Goal: Task Accomplishment & Management: Use online tool/utility

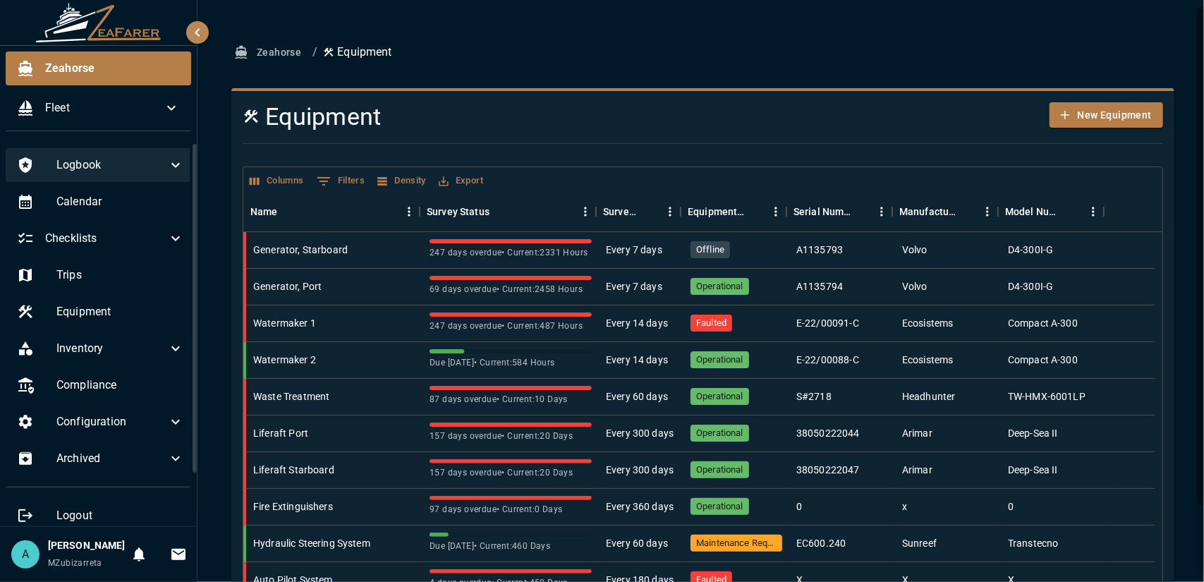
click at [167, 172] on icon at bounding box center [175, 165] width 17 height 17
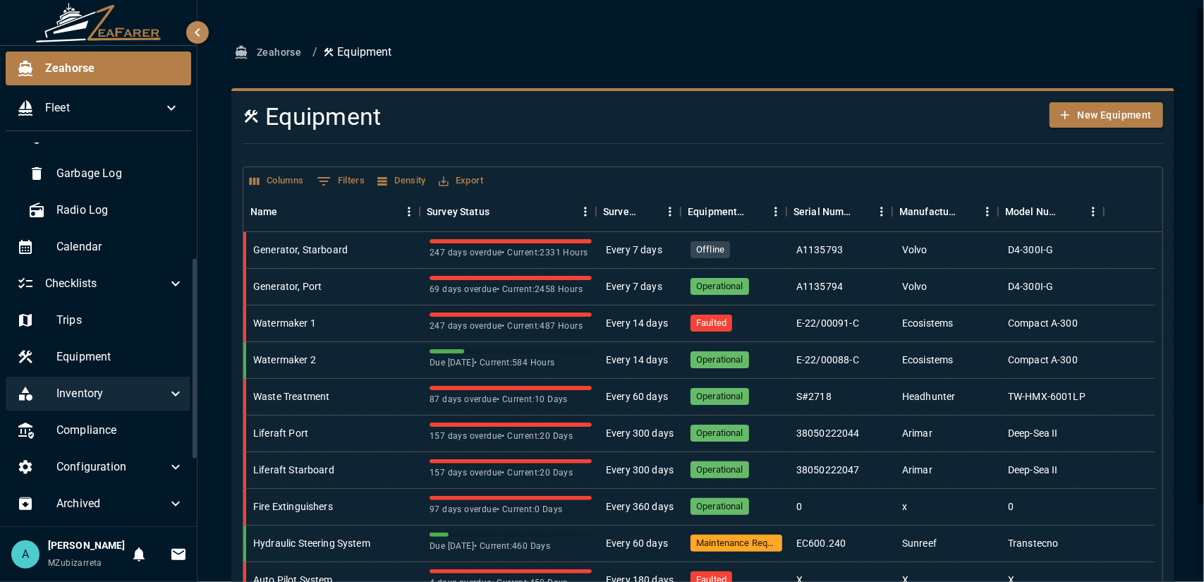
scroll to position [282, 0]
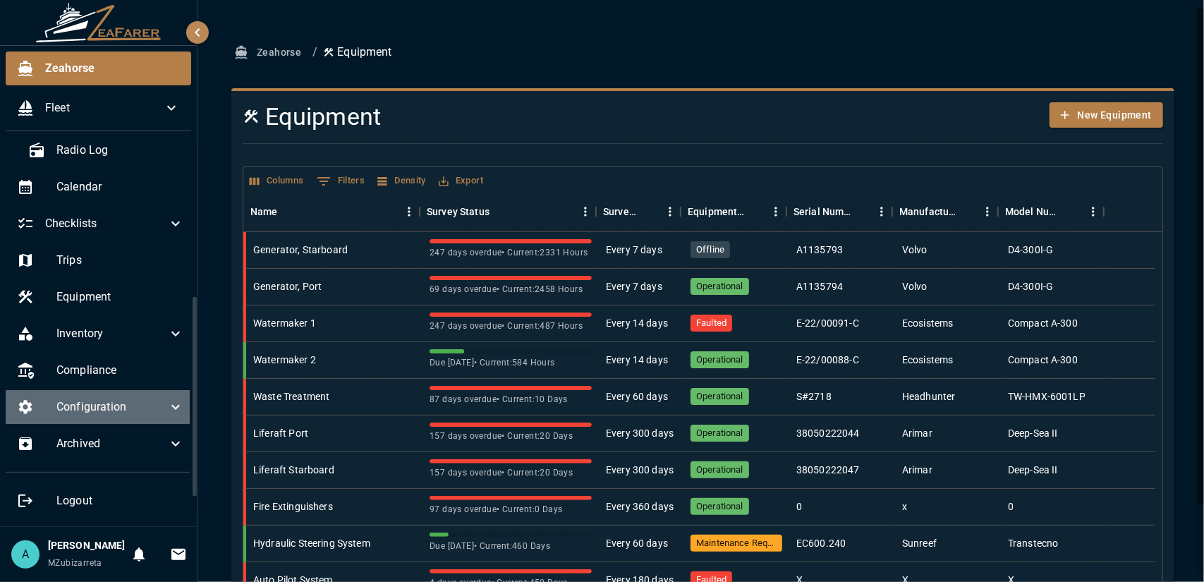
click at [134, 399] on span "Configuration" at bounding box center [111, 407] width 111 height 17
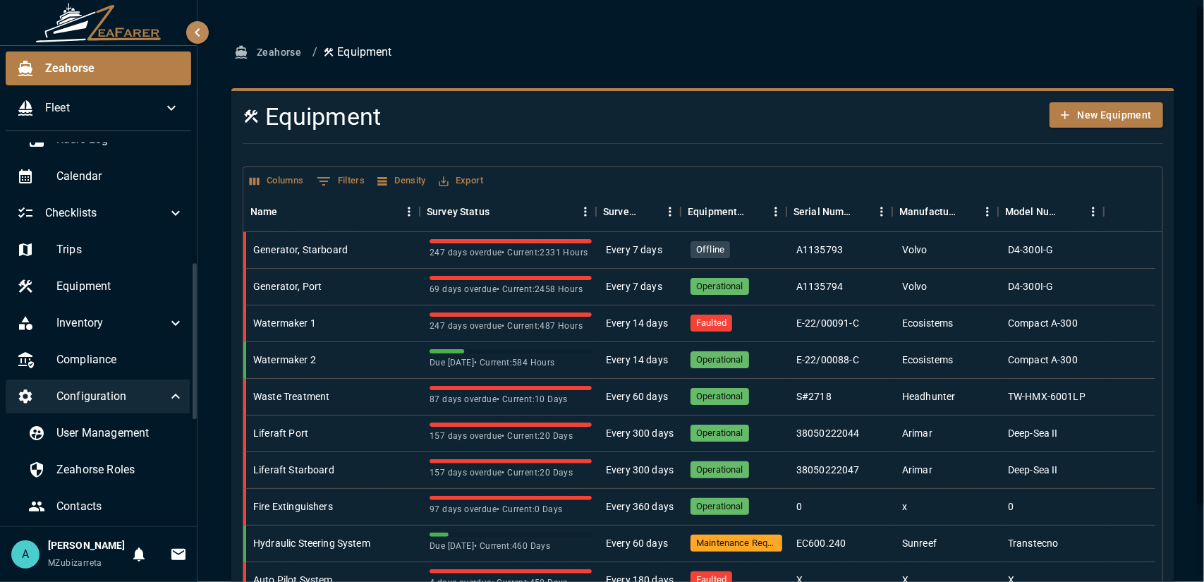
scroll to position [353, 0]
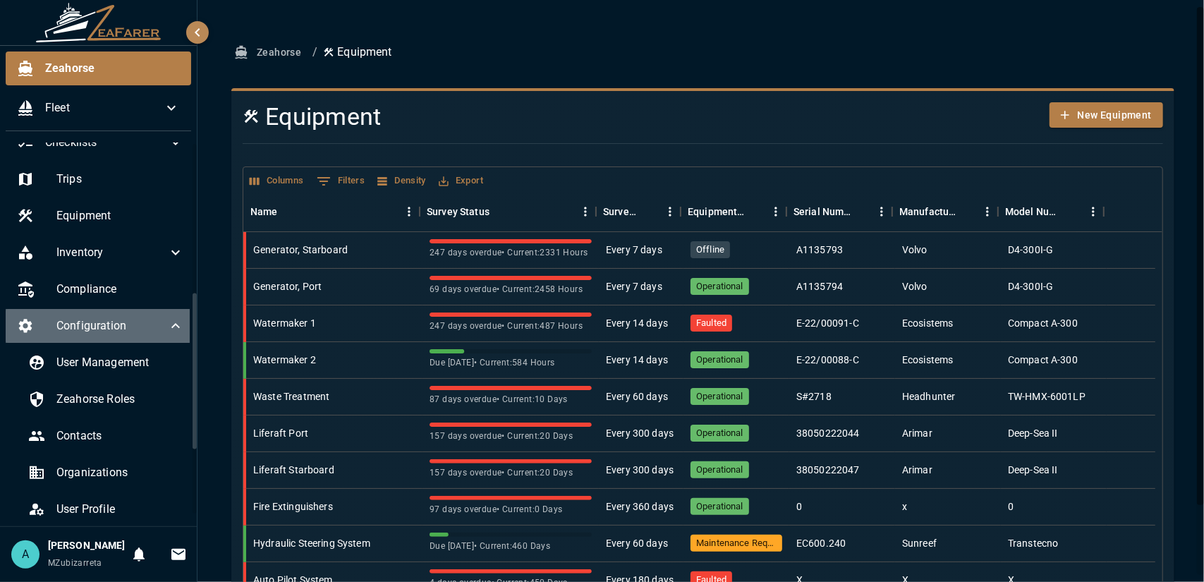
click at [138, 320] on span "Configuration" at bounding box center [111, 325] width 111 height 17
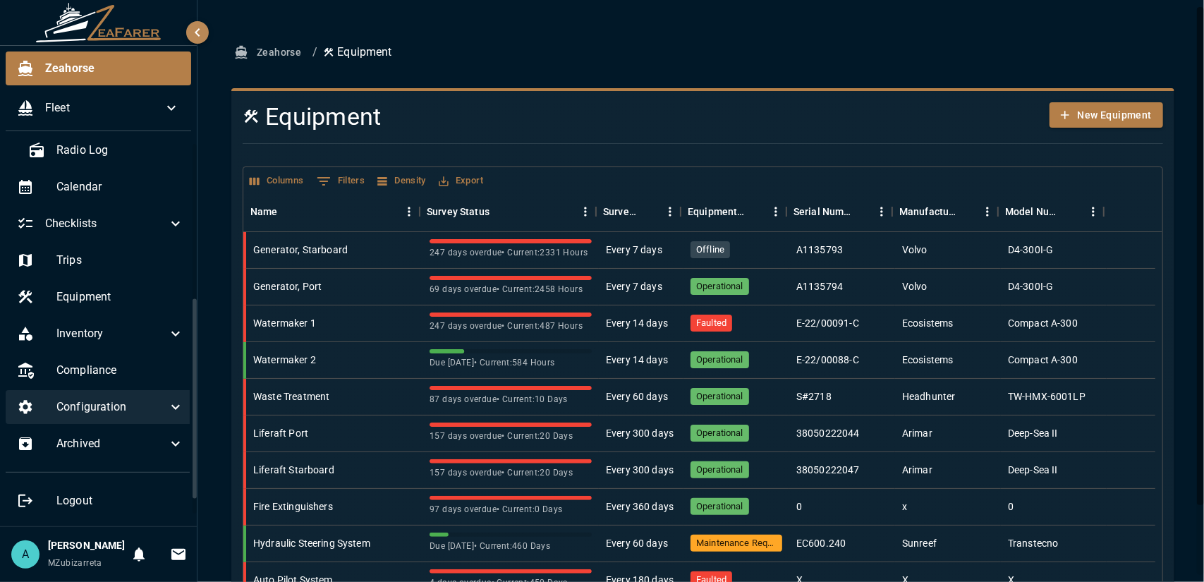
click at [131, 399] on span "Configuration" at bounding box center [111, 407] width 111 height 17
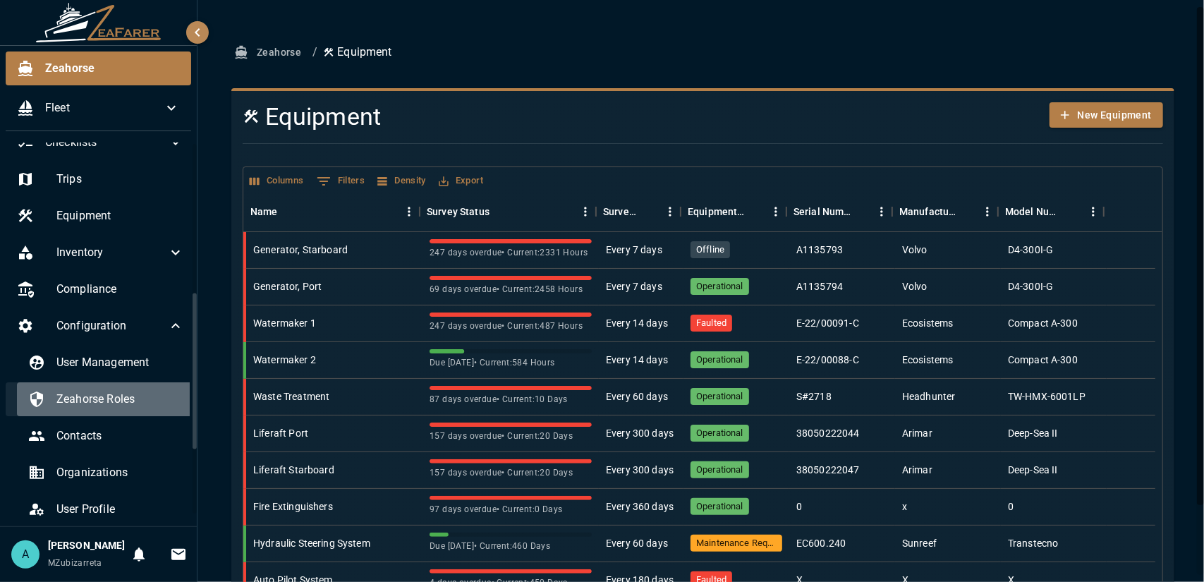
click at [132, 391] on span "Zeahorse Roles" at bounding box center [120, 399] width 128 height 17
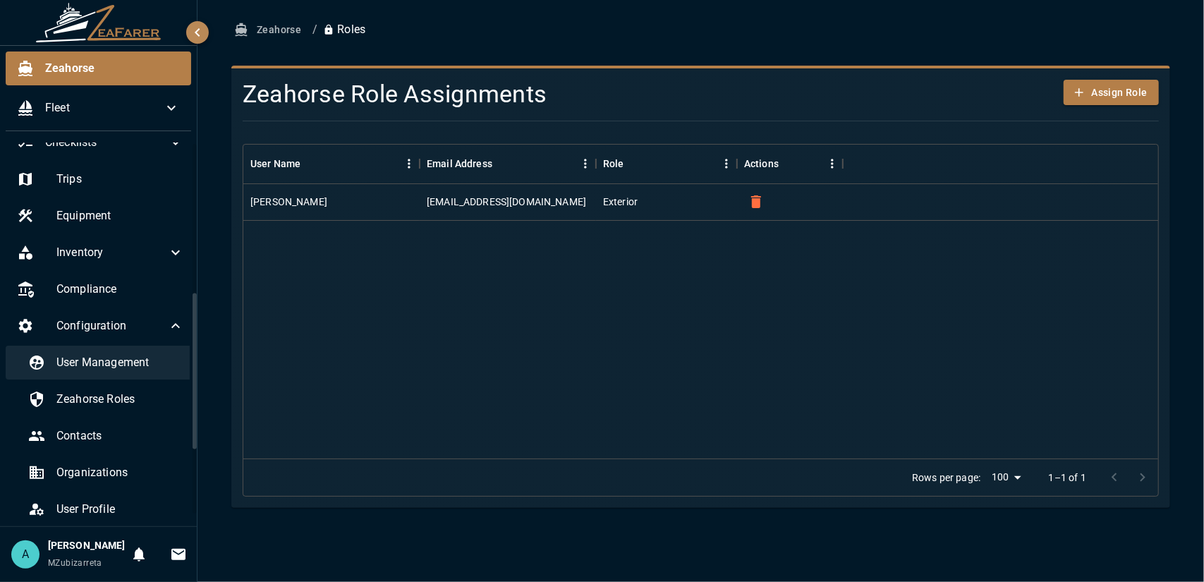
scroll to position [423, 0]
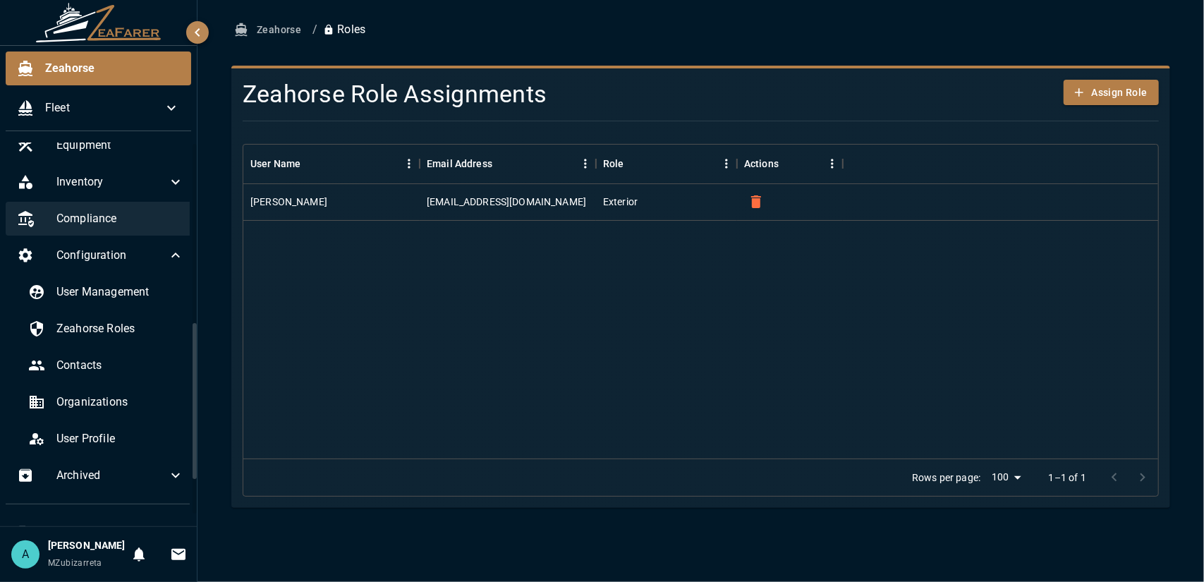
click at [120, 224] on span "Compliance" at bounding box center [120, 218] width 128 height 17
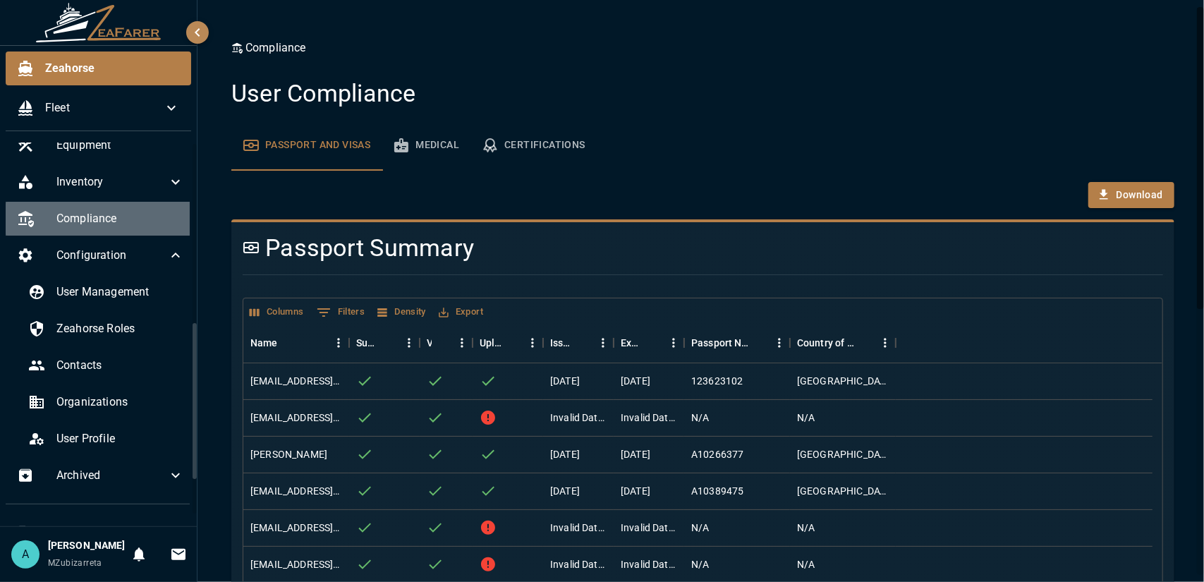
click at [118, 219] on span "Compliance" at bounding box center [120, 218] width 128 height 17
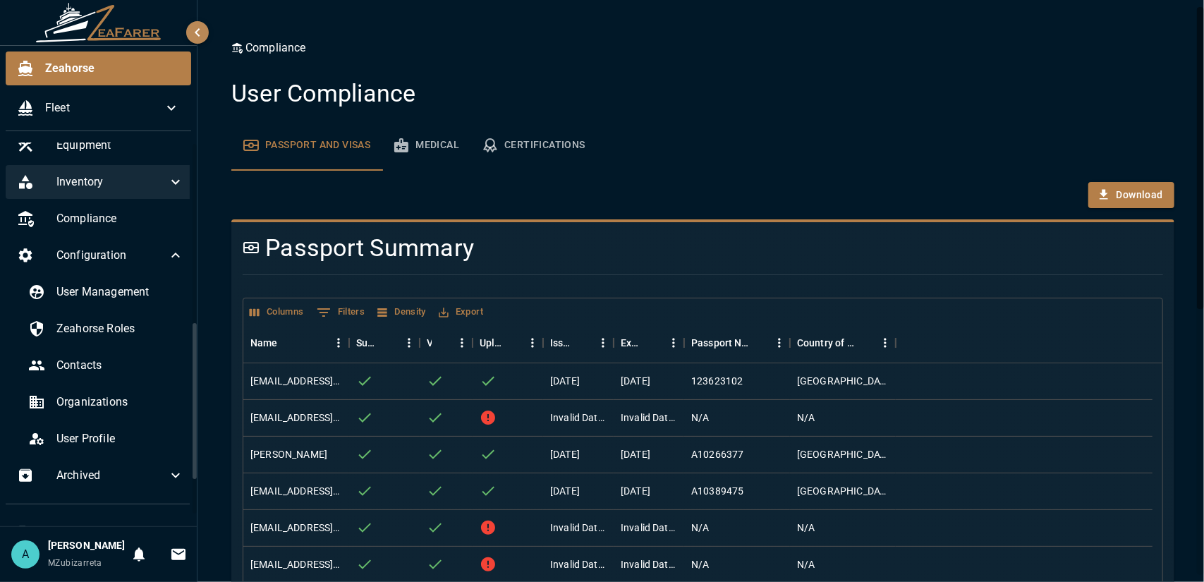
click at [123, 187] on span "Inventory" at bounding box center [111, 182] width 111 height 17
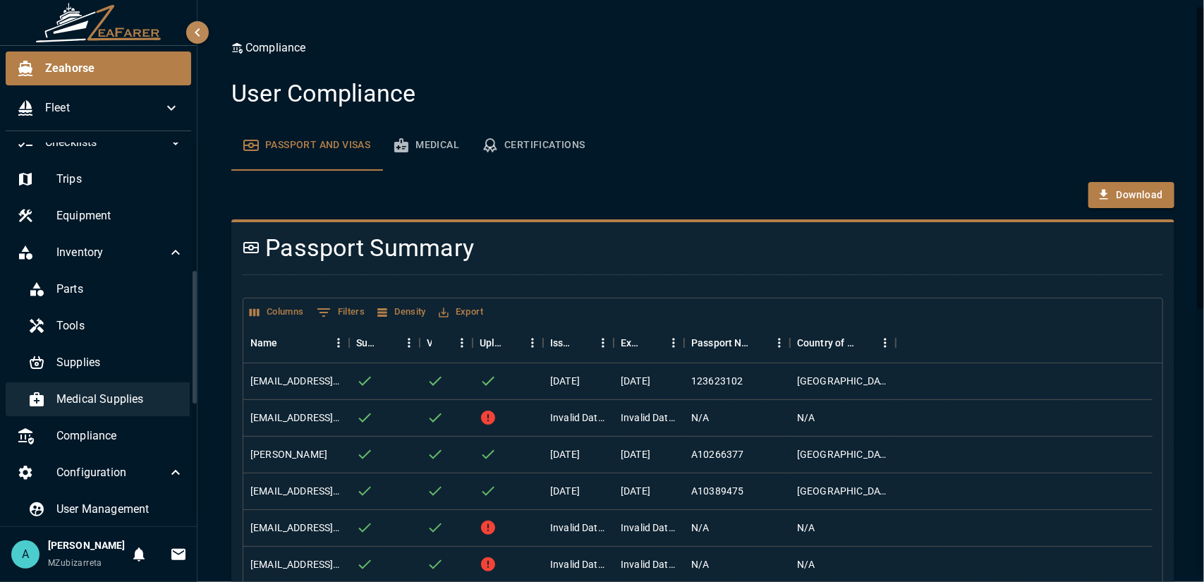
scroll to position [282, 0]
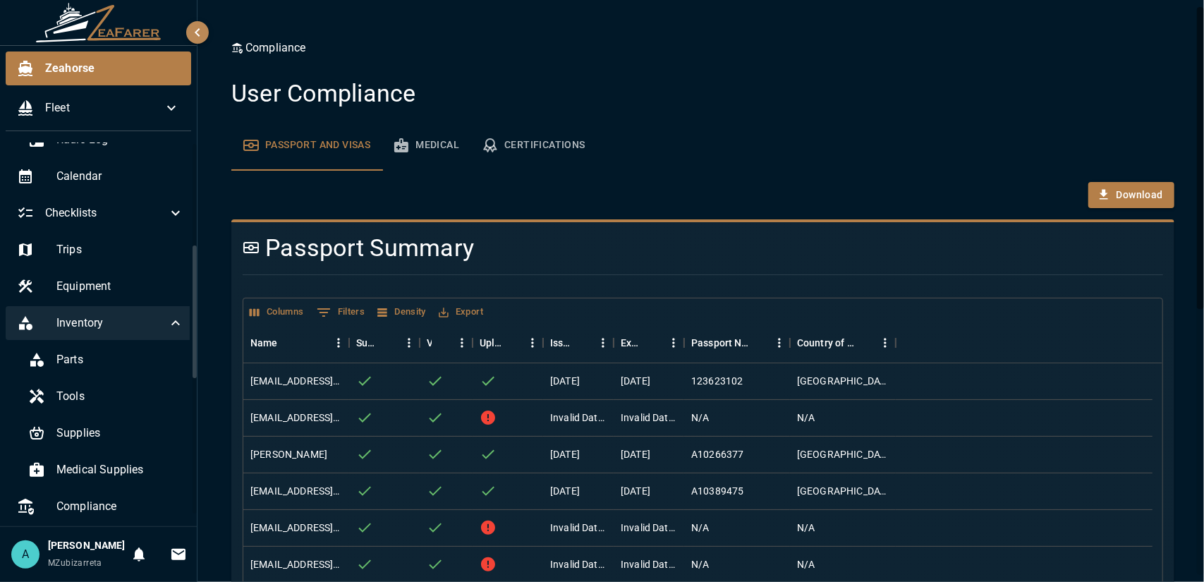
click at [121, 322] on span "Inventory" at bounding box center [111, 323] width 111 height 17
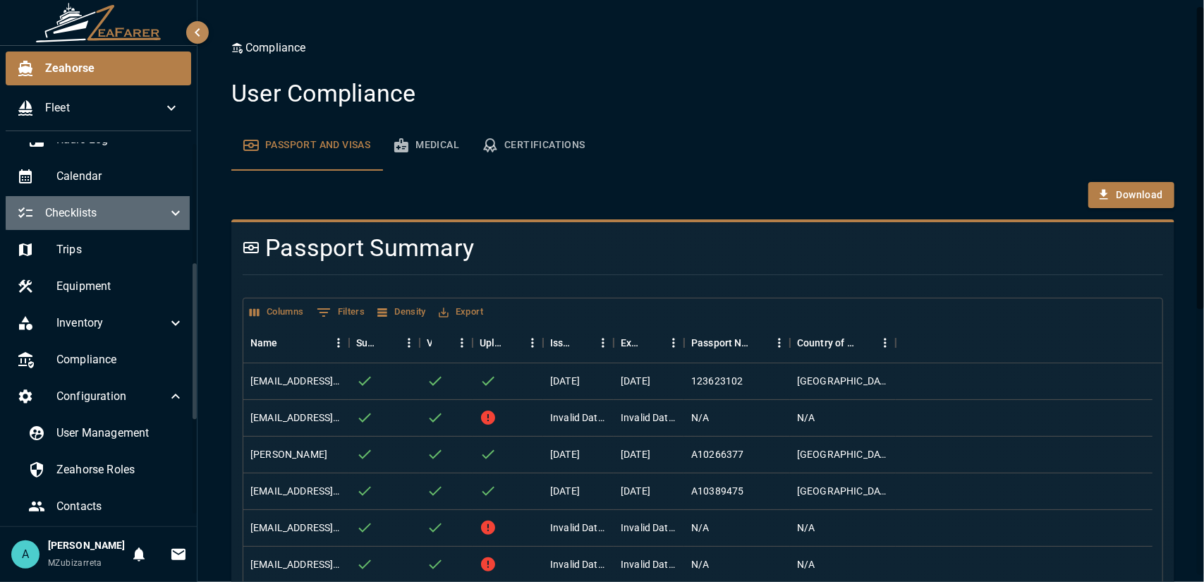
click at [128, 207] on span "Checklists" at bounding box center [106, 213] width 122 height 17
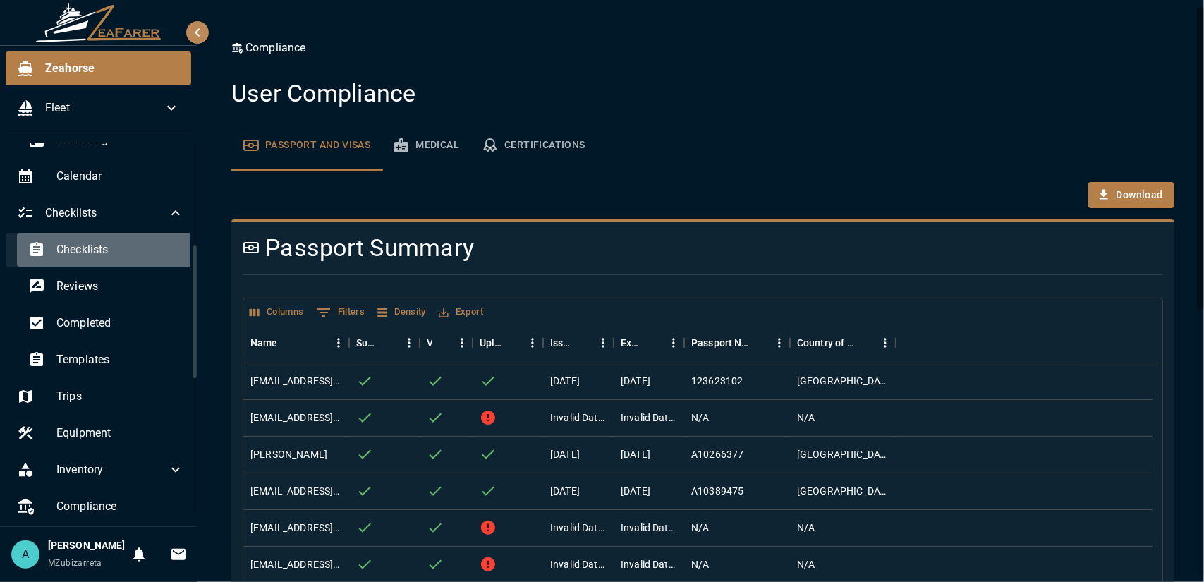
click at [116, 242] on span "Checklists" at bounding box center [120, 249] width 128 height 17
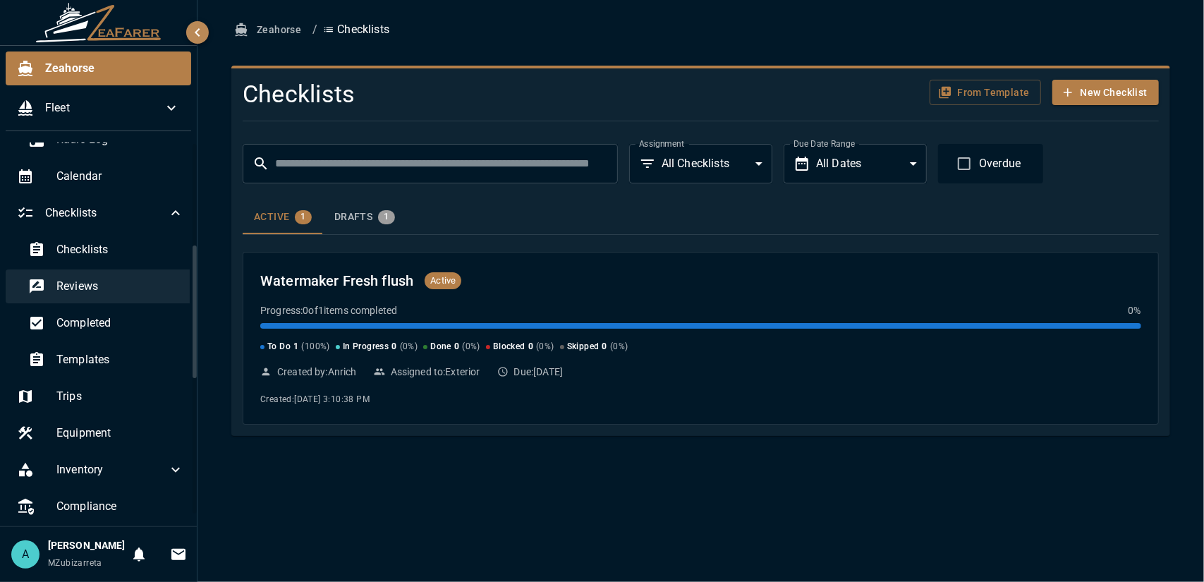
click at [114, 289] on span "Reviews" at bounding box center [120, 286] width 128 height 17
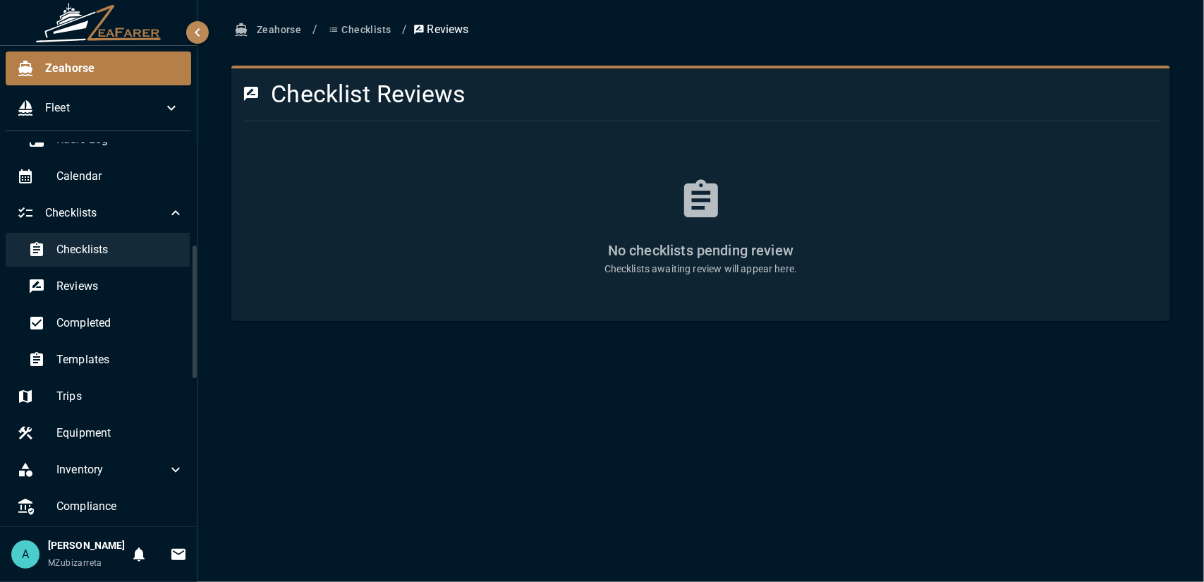
click at [131, 240] on div "Checklists" at bounding box center [106, 250] width 178 height 34
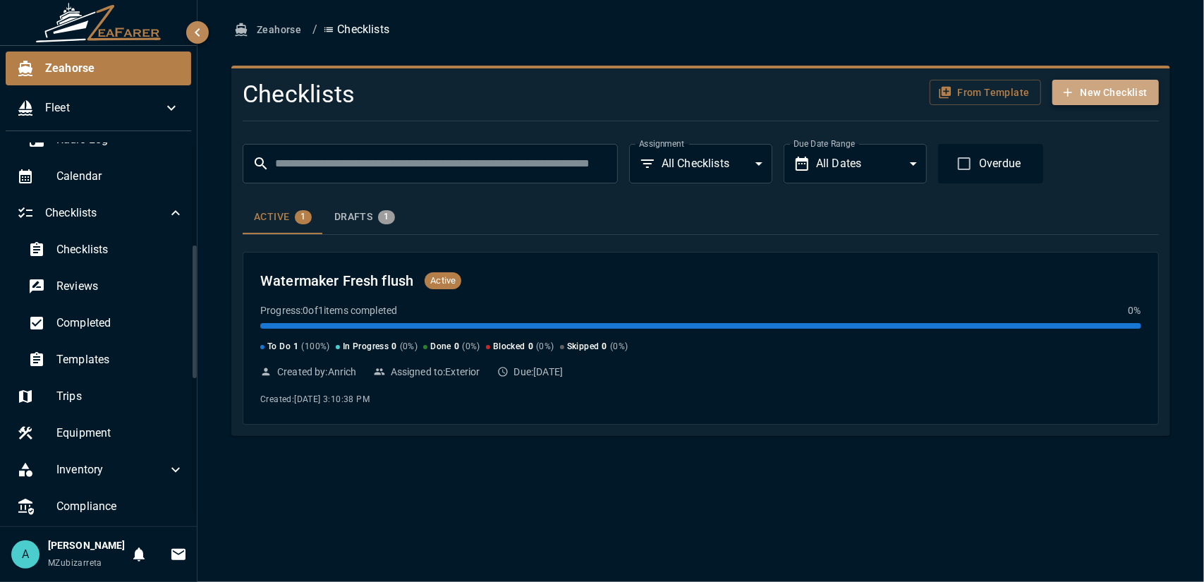
click at [1075, 94] on icon "button" at bounding box center [1068, 92] width 14 height 14
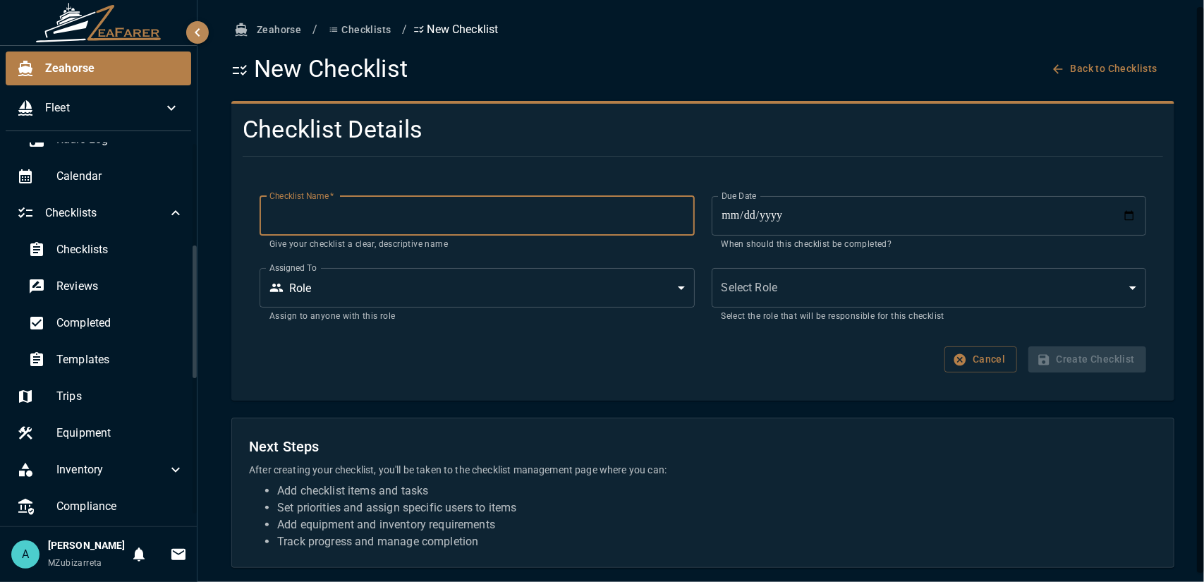
click at [398, 302] on div "**********" at bounding box center [695, 251] width 904 height 145
click at [441, 293] on body "**********" at bounding box center [602, 291] width 1204 height 582
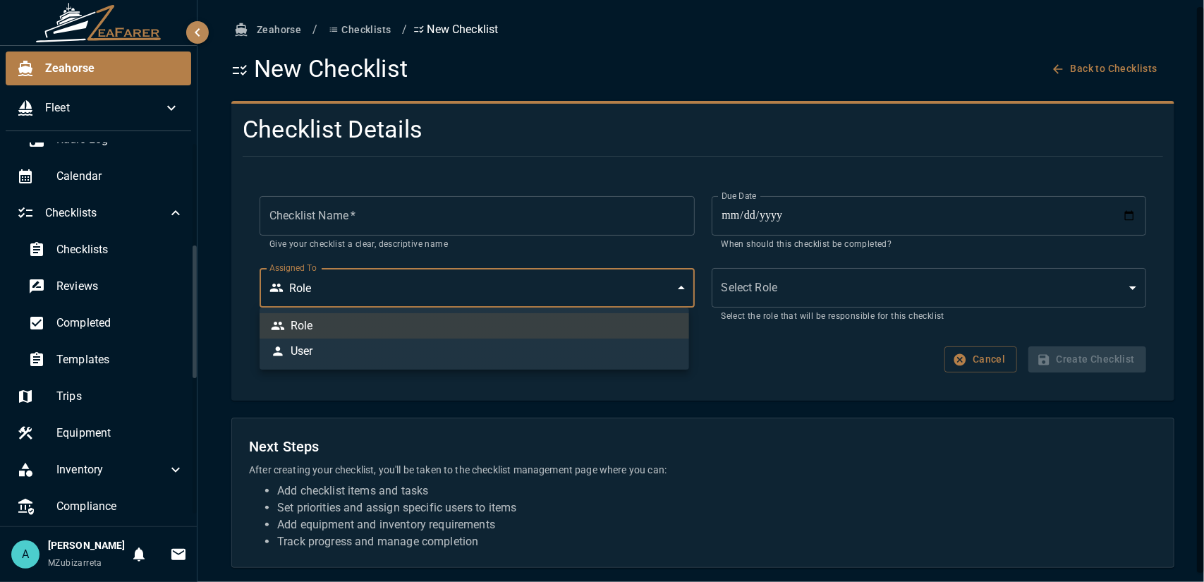
click at [346, 355] on li "User" at bounding box center [475, 351] width 430 height 25
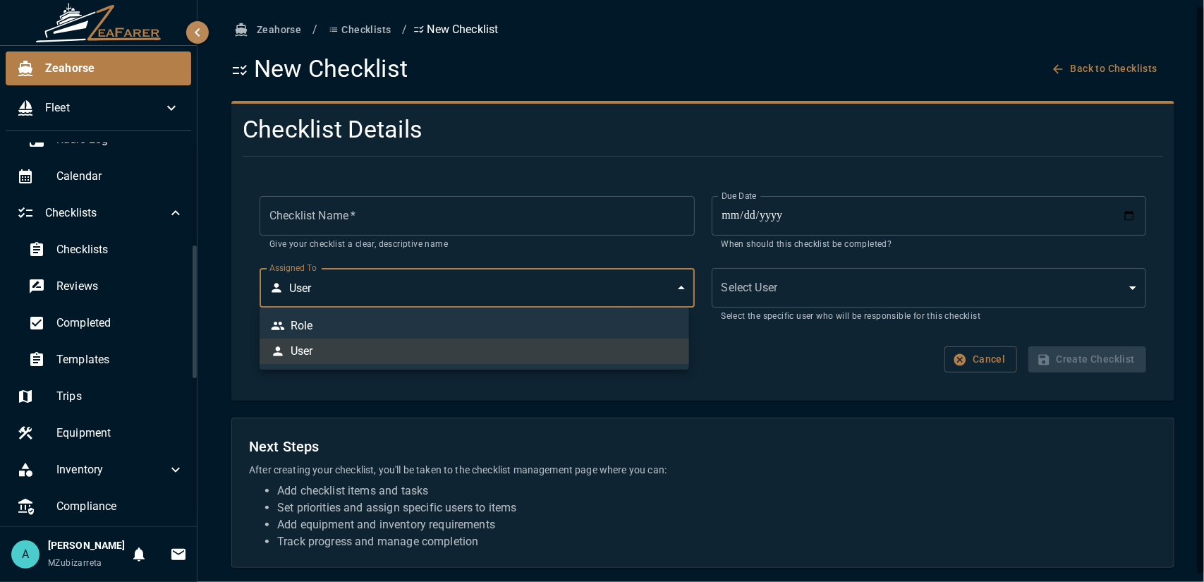
click at [433, 287] on body "**********" at bounding box center [602, 291] width 1204 height 582
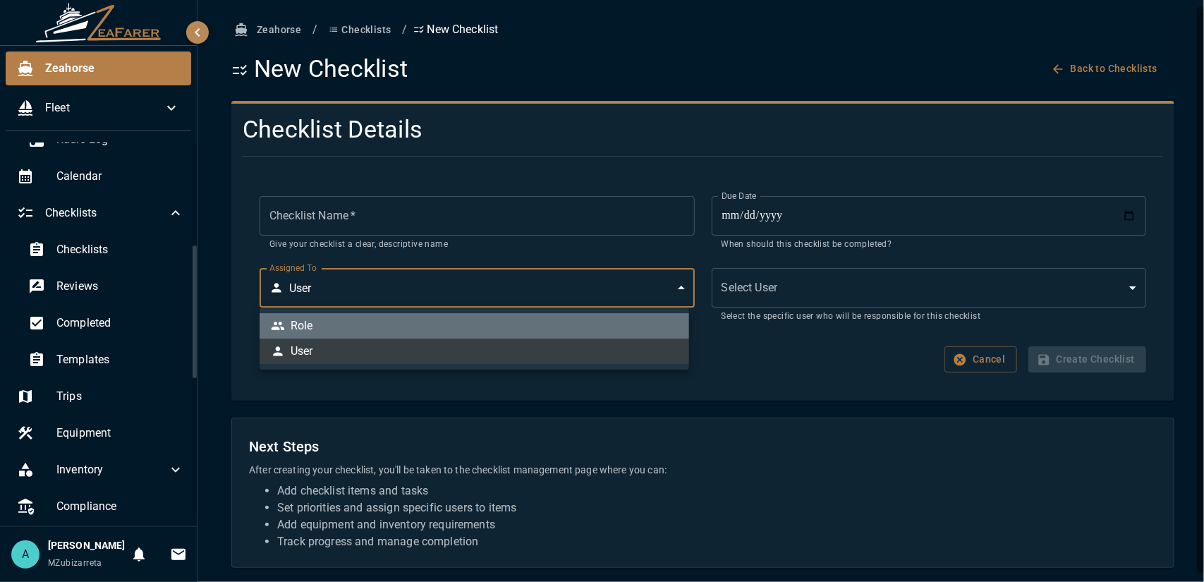
click at [418, 338] on li "Role" at bounding box center [475, 325] width 430 height 25
type input "*"
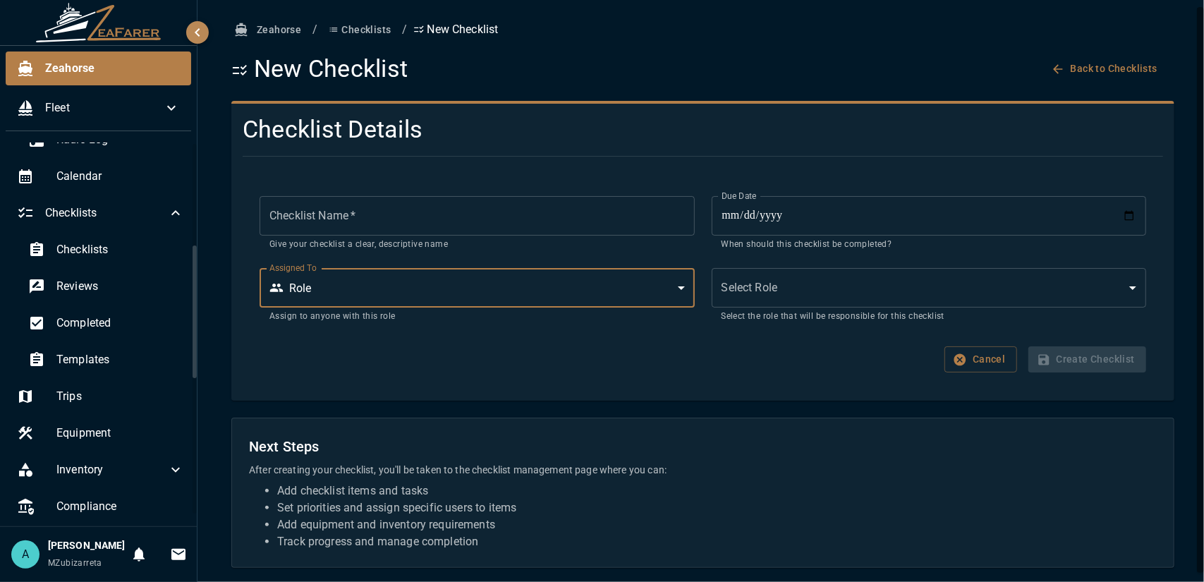
click at [741, 283] on body "**********" at bounding box center [602, 291] width 1204 height 582
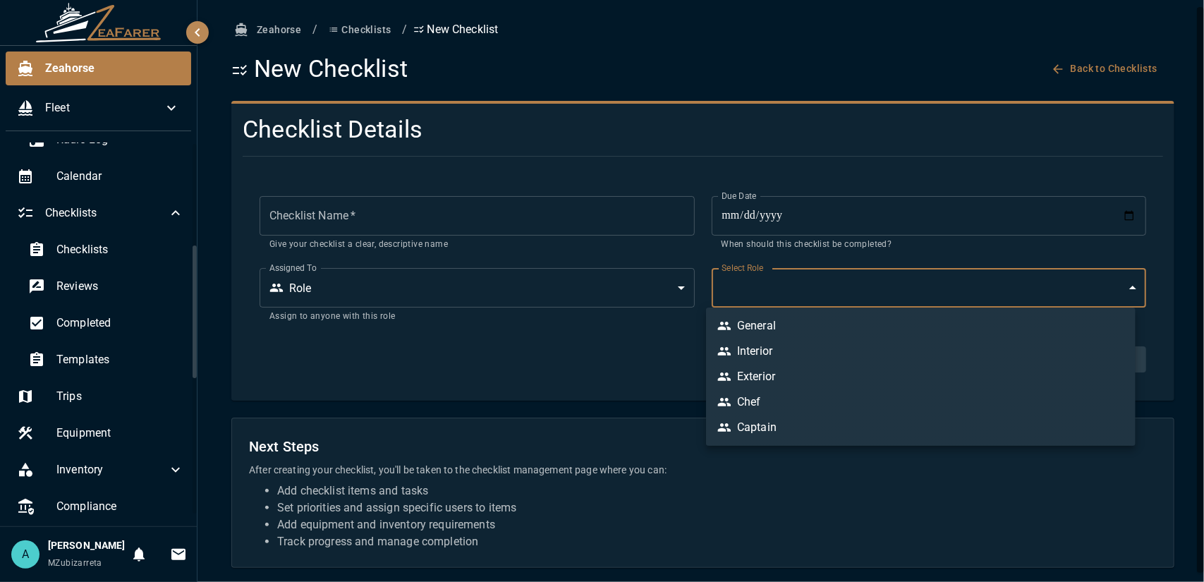
click at [608, 296] on div at bounding box center [602, 291] width 1204 height 582
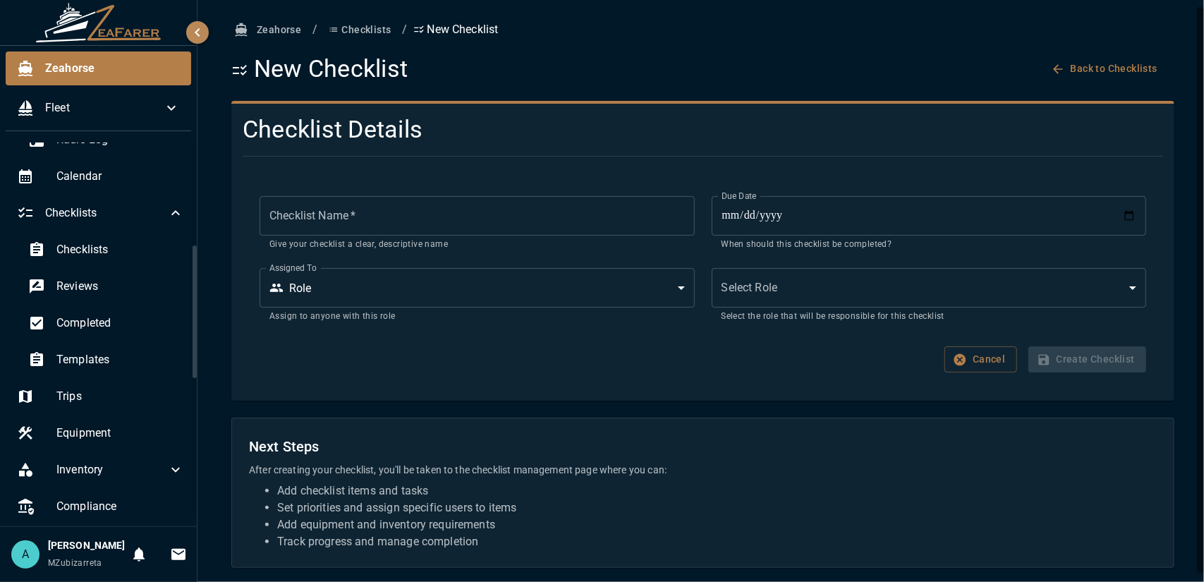
click at [614, 290] on body "**********" at bounding box center [602, 291] width 1204 height 582
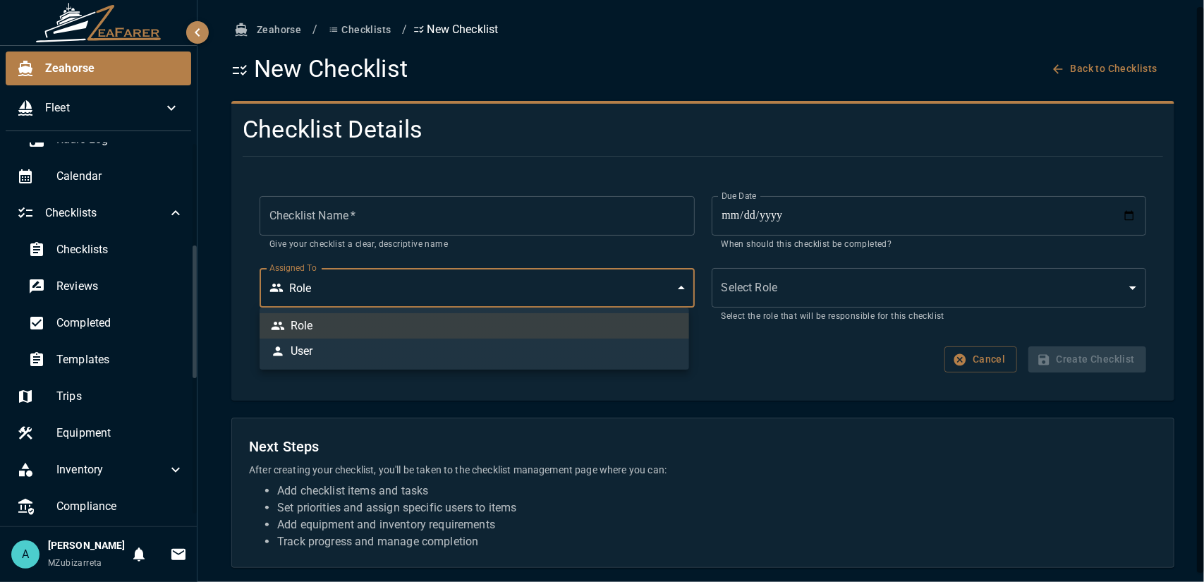
click at [614, 291] on div at bounding box center [602, 291] width 1204 height 582
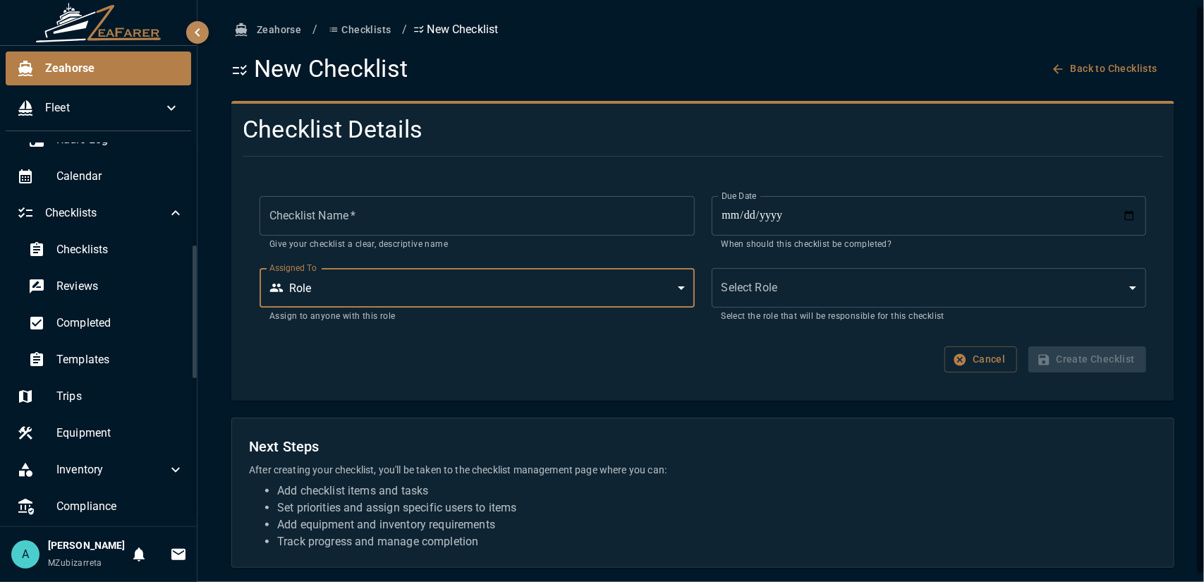
click at [765, 293] on body "**********" at bounding box center [602, 291] width 1204 height 582
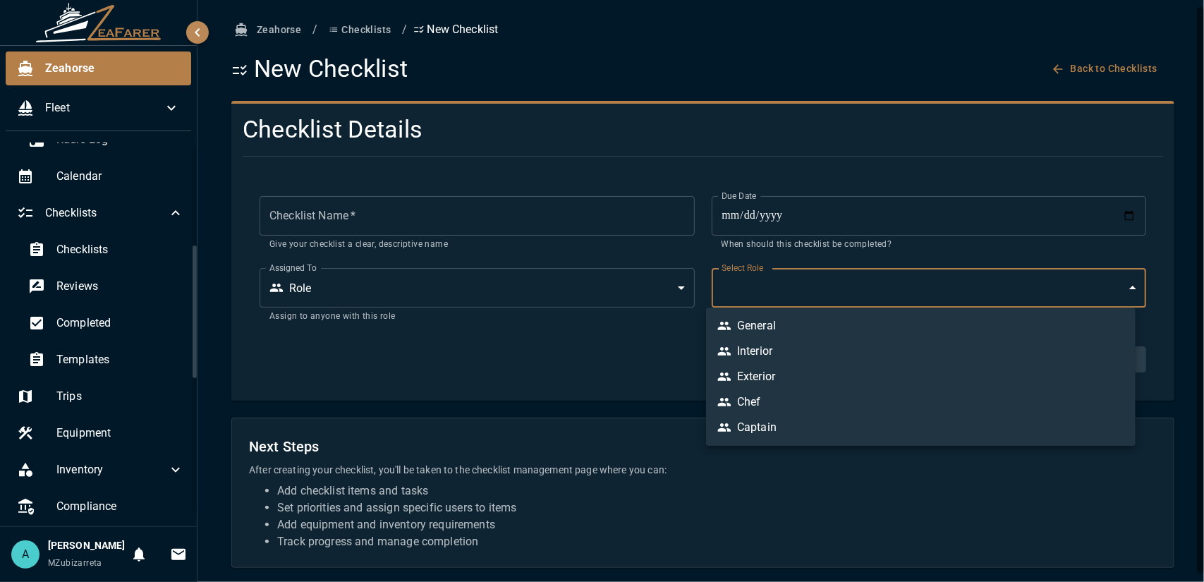
click at [681, 377] on div at bounding box center [602, 291] width 1204 height 582
click at [780, 297] on body "**********" at bounding box center [602, 291] width 1204 height 582
click at [767, 427] on div "Captain" at bounding box center [746, 427] width 59 height 17
type input "*"
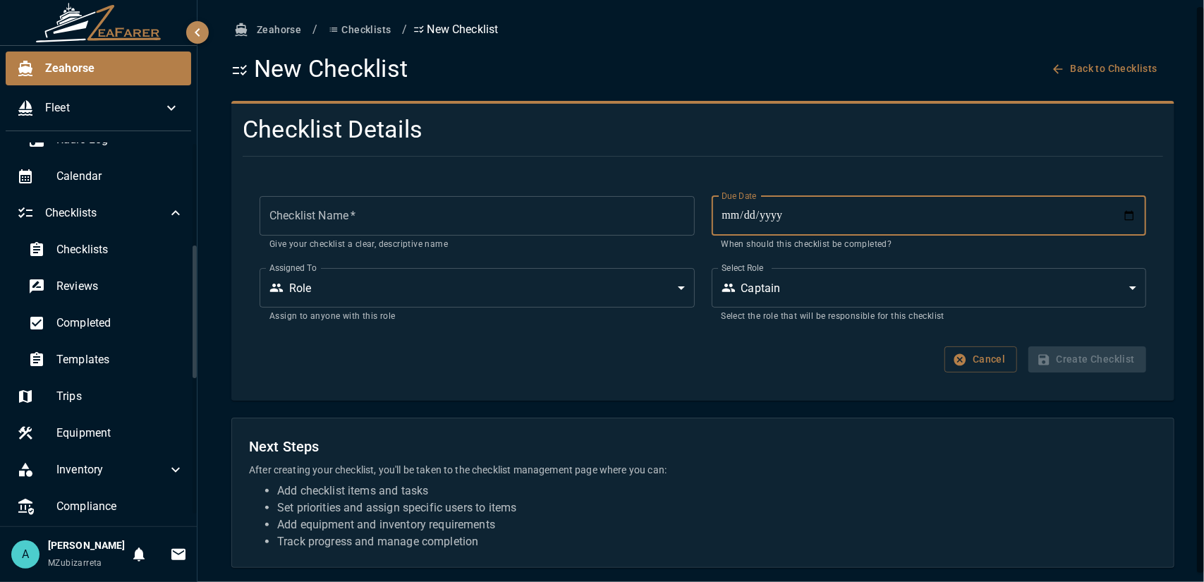
click at [919, 235] on input "**********" at bounding box center [929, 215] width 434 height 39
click at [916, 224] on input "**********" at bounding box center [929, 215] width 434 height 39
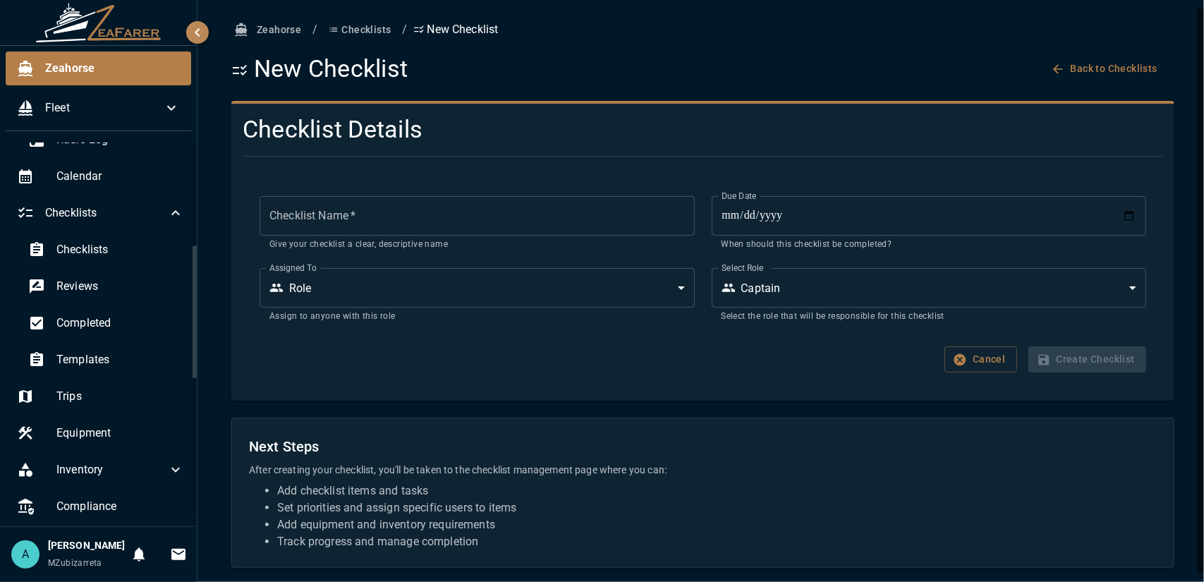
click at [869, 389] on div "**********" at bounding box center [702, 251] width 943 height 300
click at [1111, 219] on input "**********" at bounding box center [929, 215] width 434 height 39
click at [875, 364] on div "Cancel Create Checklist" at bounding box center [703, 359] width 887 height 26
click at [554, 211] on input "Checklist Name   *" at bounding box center [477, 215] width 434 height 39
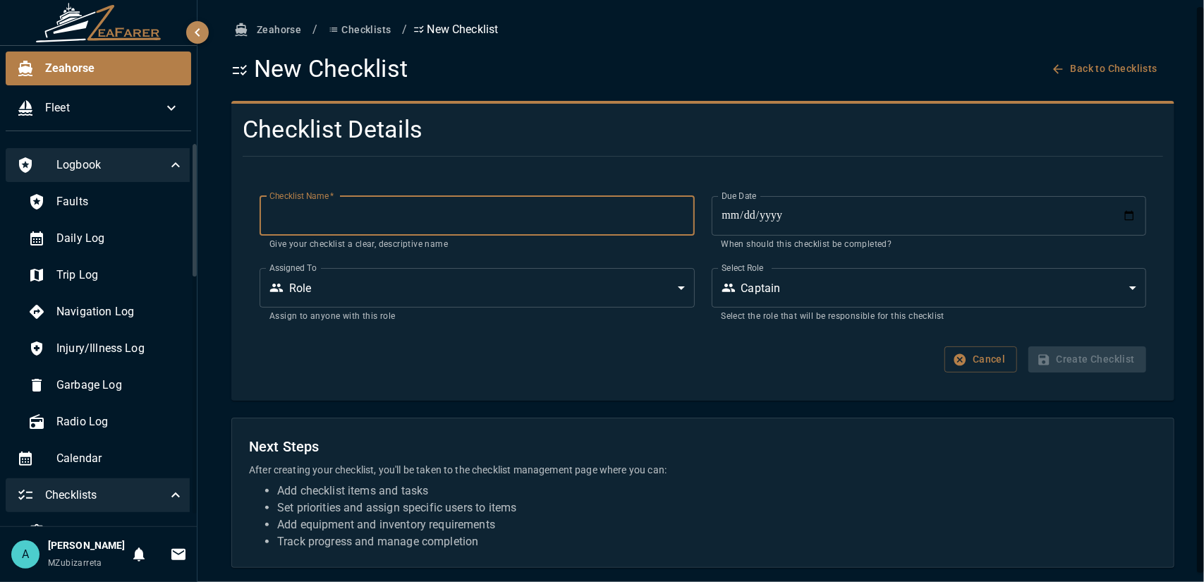
click at [168, 499] on icon at bounding box center [175, 495] width 17 height 17
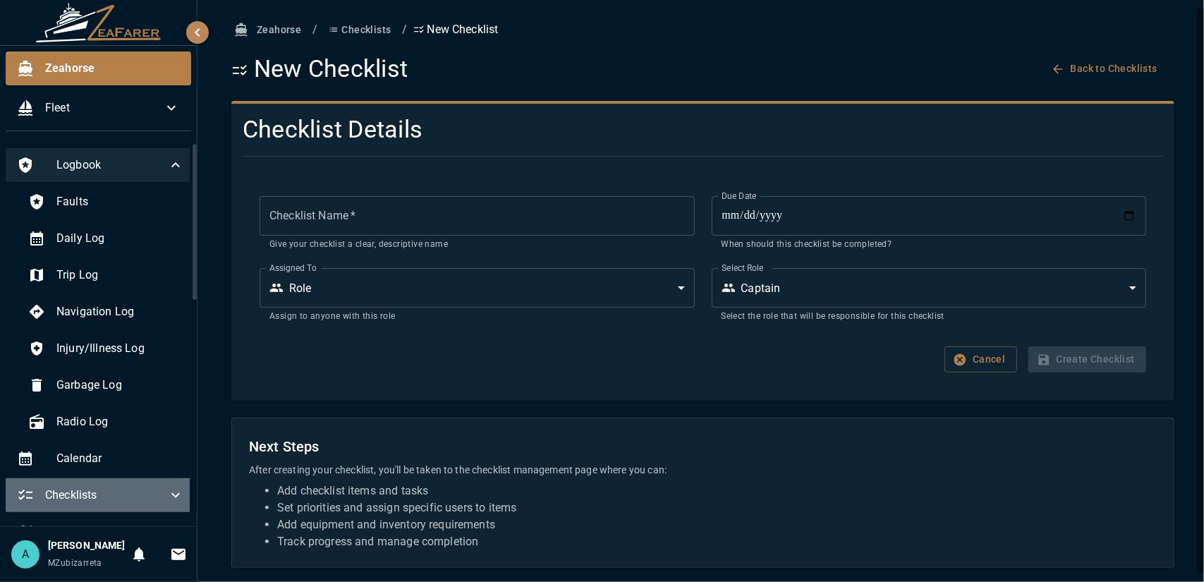
click at [168, 499] on icon at bounding box center [175, 495] width 17 height 17
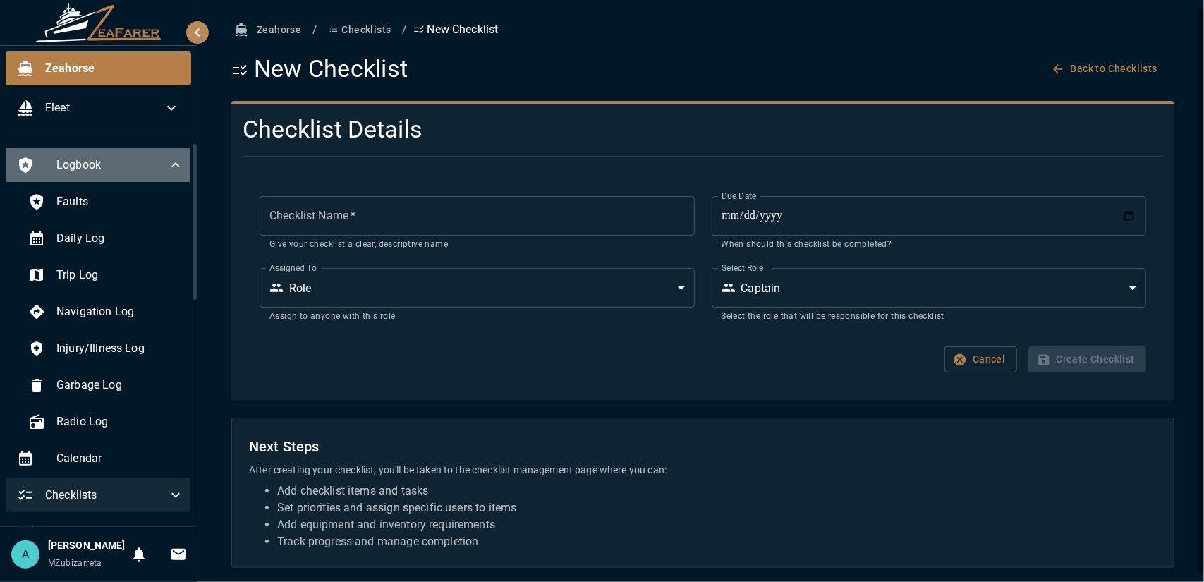
click at [167, 161] on icon at bounding box center [175, 165] width 17 height 17
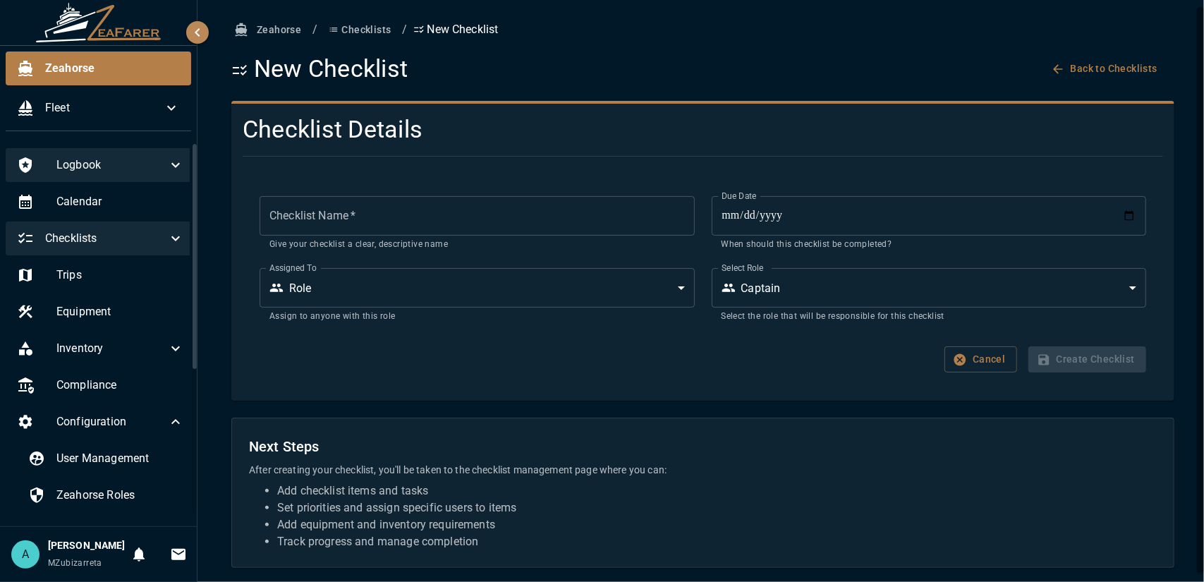
click at [167, 162] on icon at bounding box center [175, 165] width 17 height 17
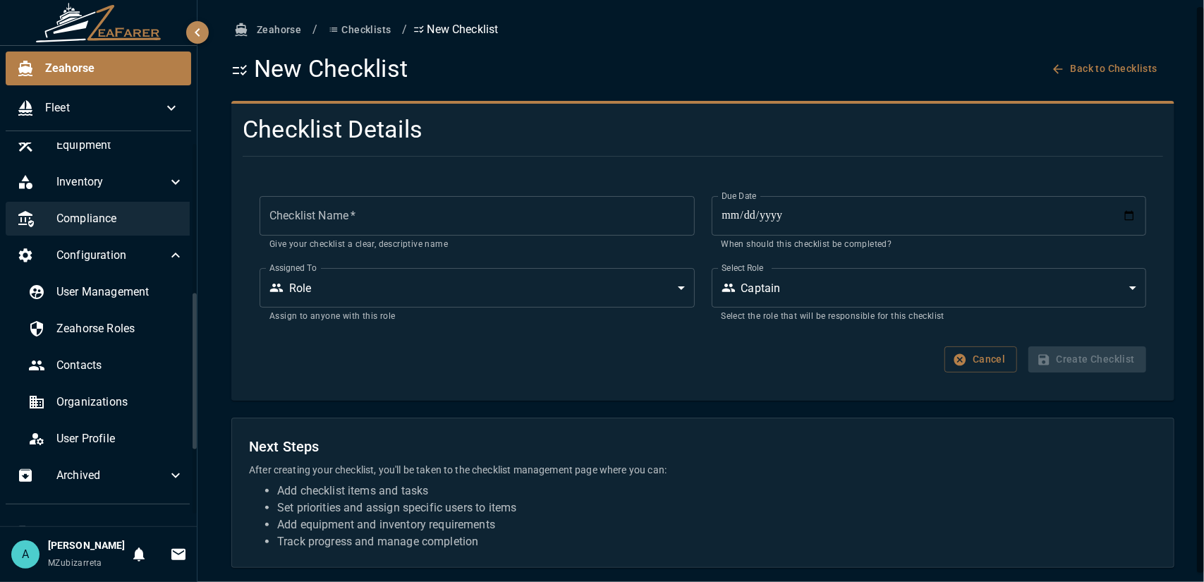
scroll to position [282, 0]
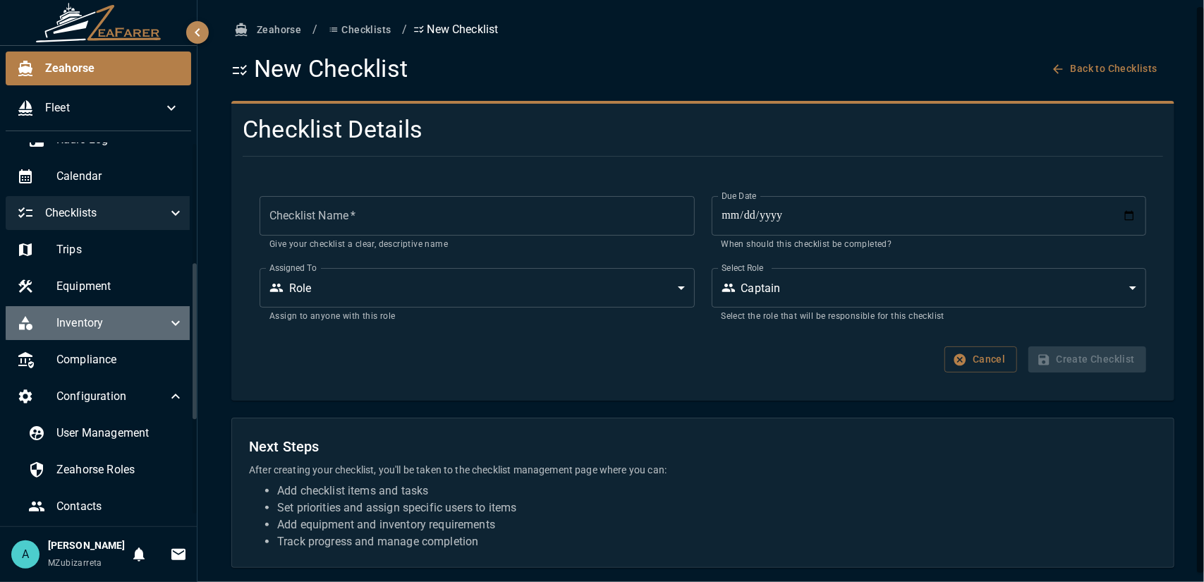
click at [145, 322] on span "Inventory" at bounding box center [111, 323] width 111 height 17
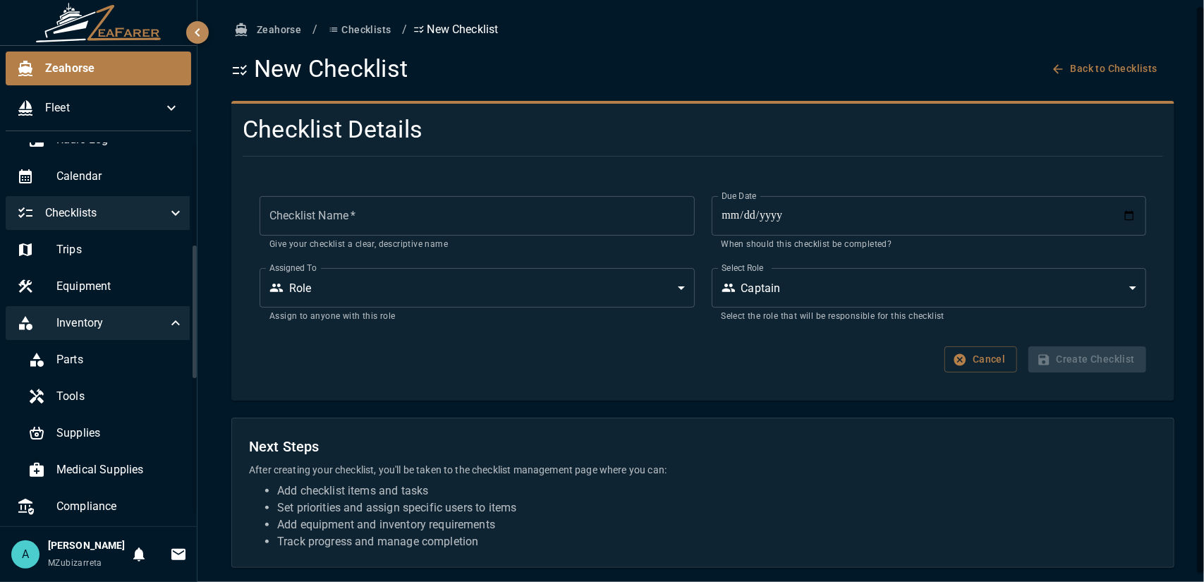
click at [145, 322] on span "Inventory" at bounding box center [111, 323] width 111 height 17
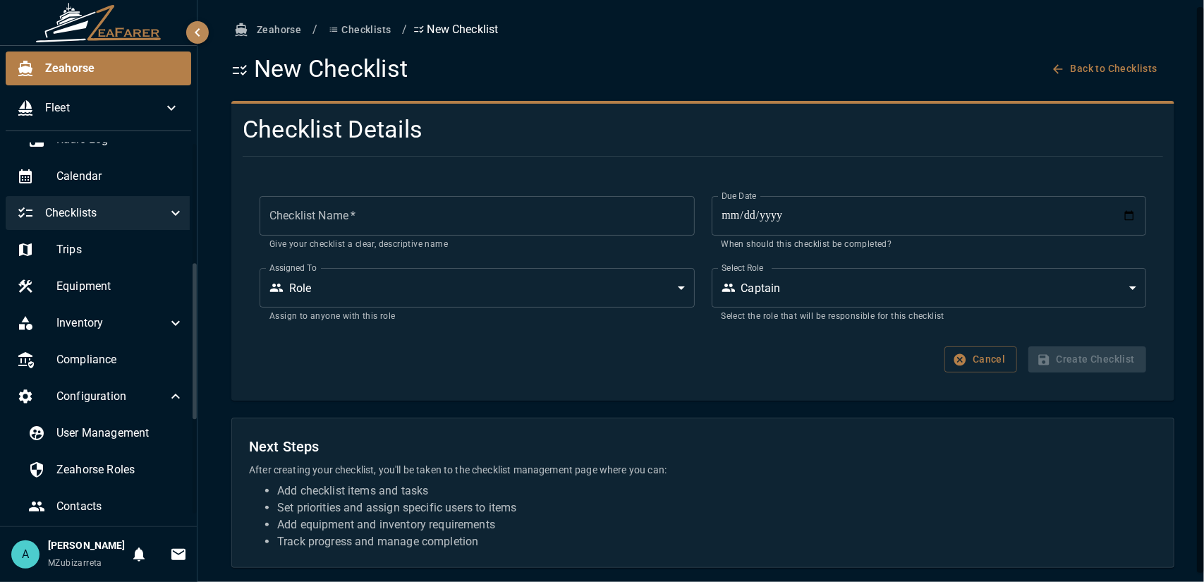
click at [150, 217] on span "Checklists" at bounding box center [106, 213] width 122 height 17
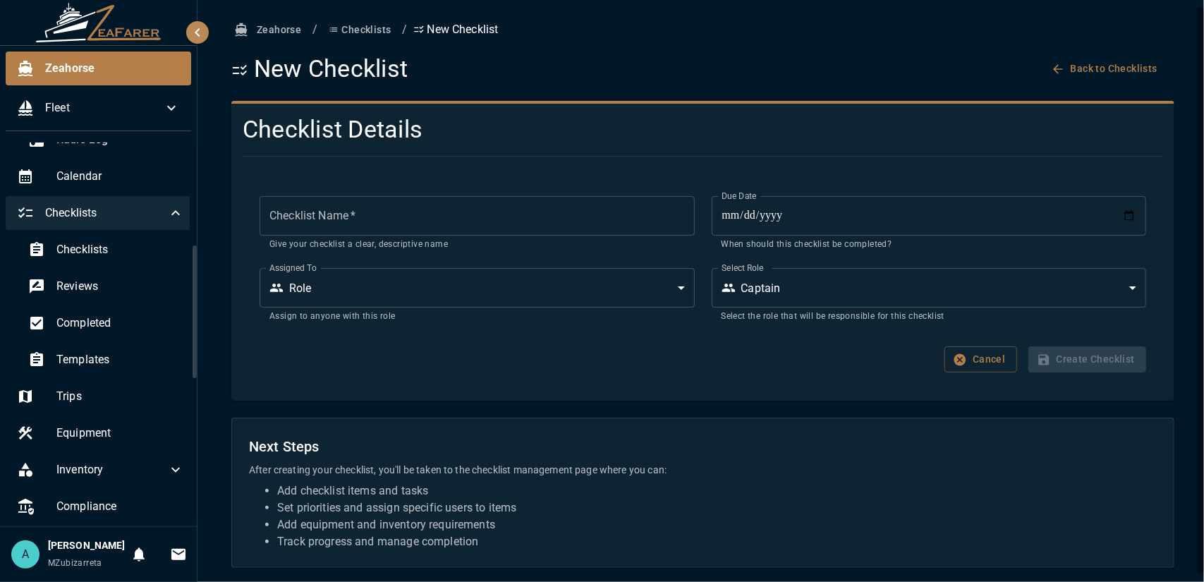
click at [150, 217] on span "Checklists" at bounding box center [106, 213] width 122 height 17
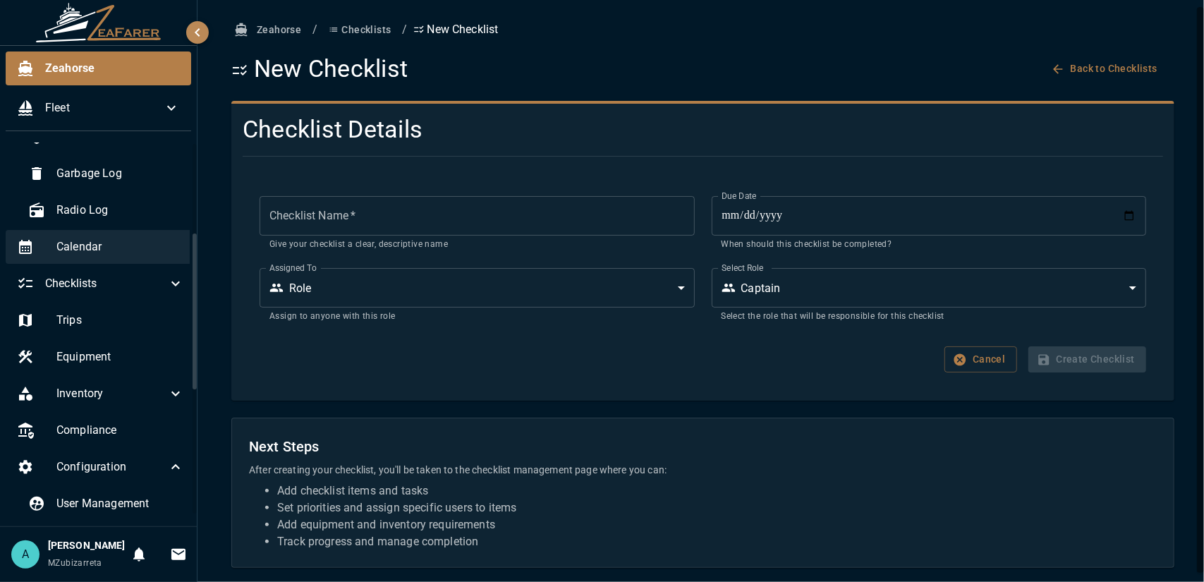
scroll to position [141, 0]
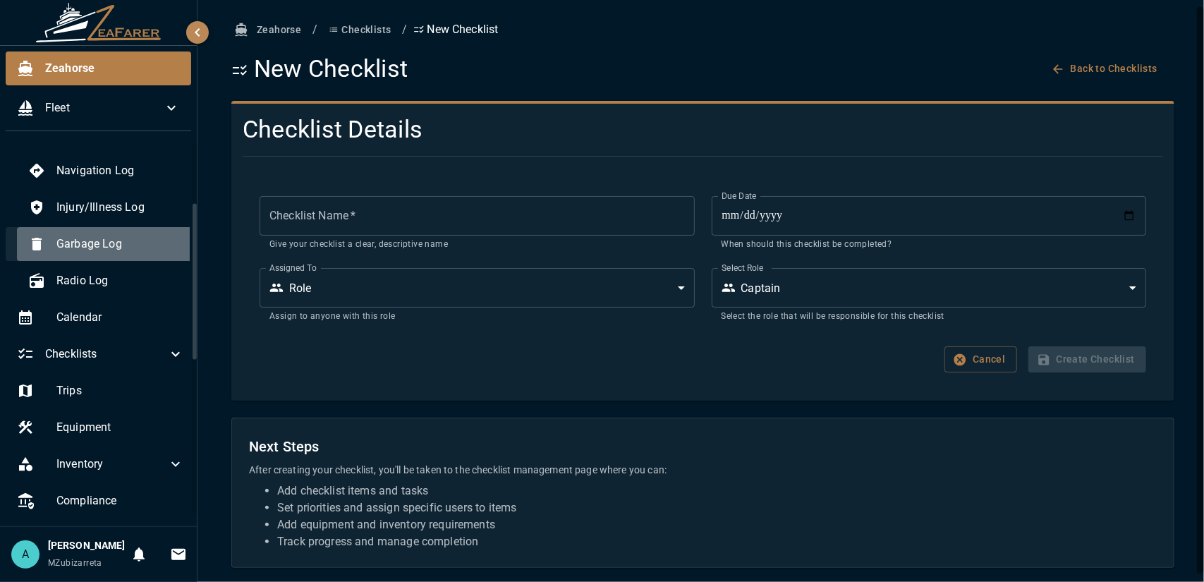
click at [154, 257] on div "Garbage Log" at bounding box center [106, 244] width 178 height 34
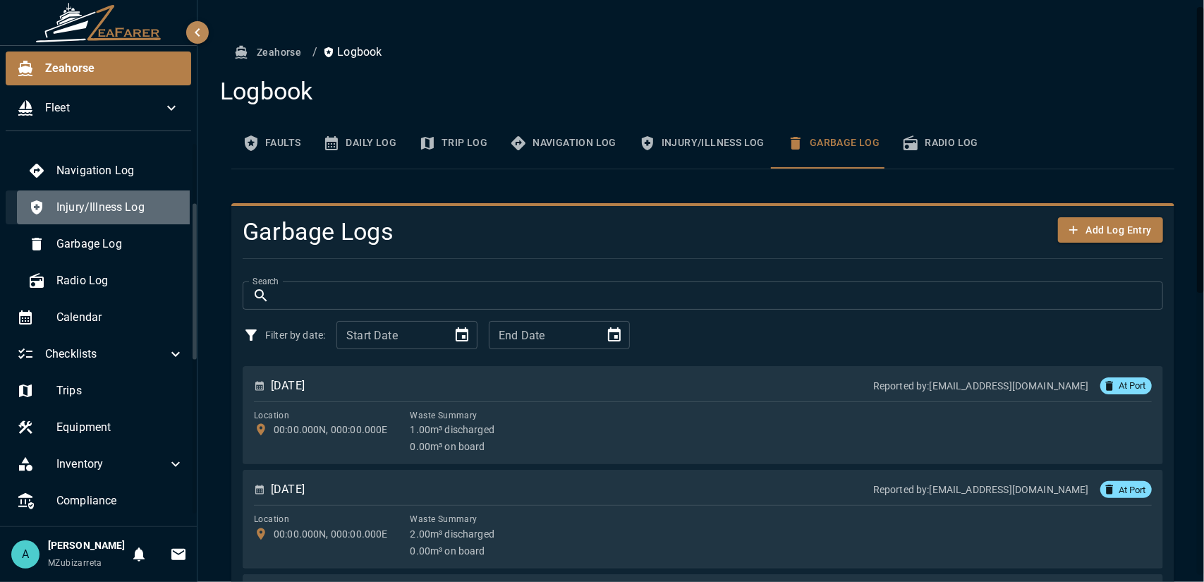
click at [150, 214] on span "Injury/Illness Log" at bounding box center [120, 207] width 128 height 17
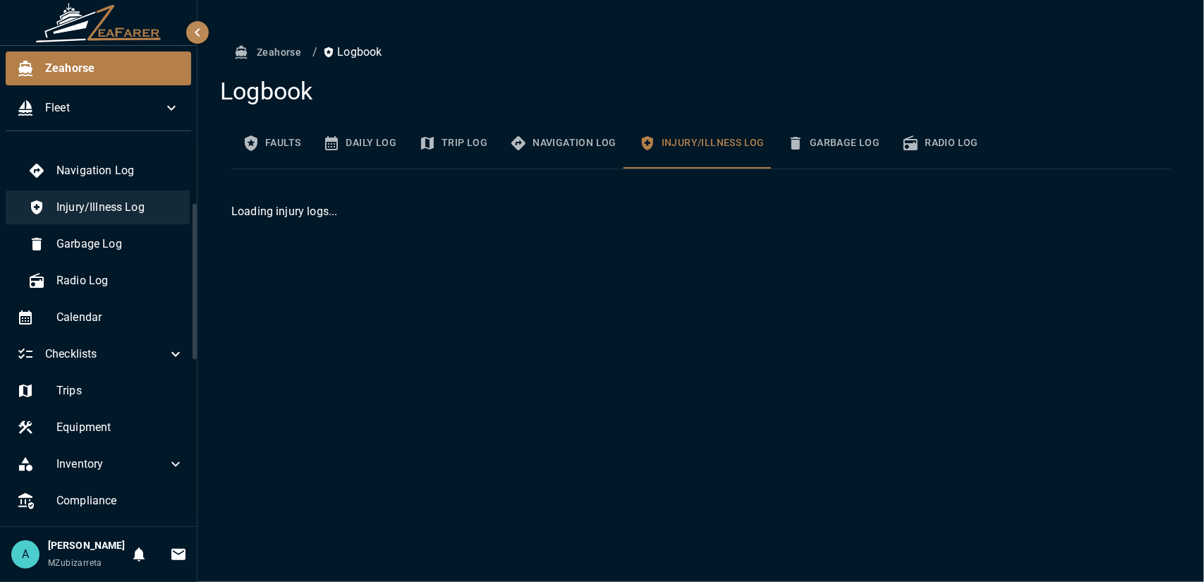
scroll to position [71, 0]
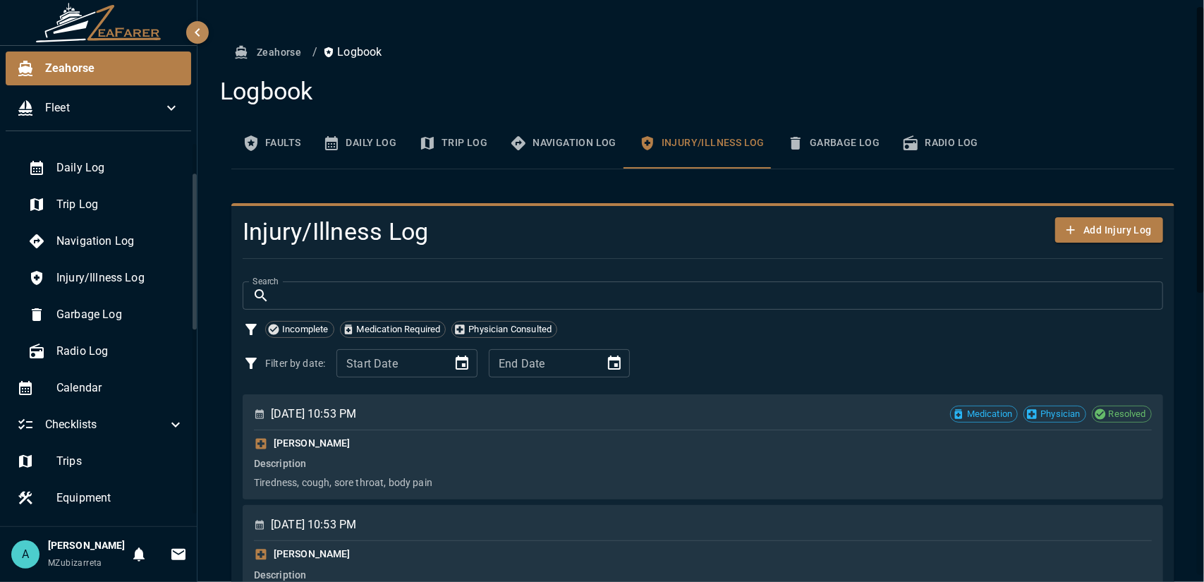
click at [272, 142] on button "Faults" at bounding box center [271, 143] width 80 height 51
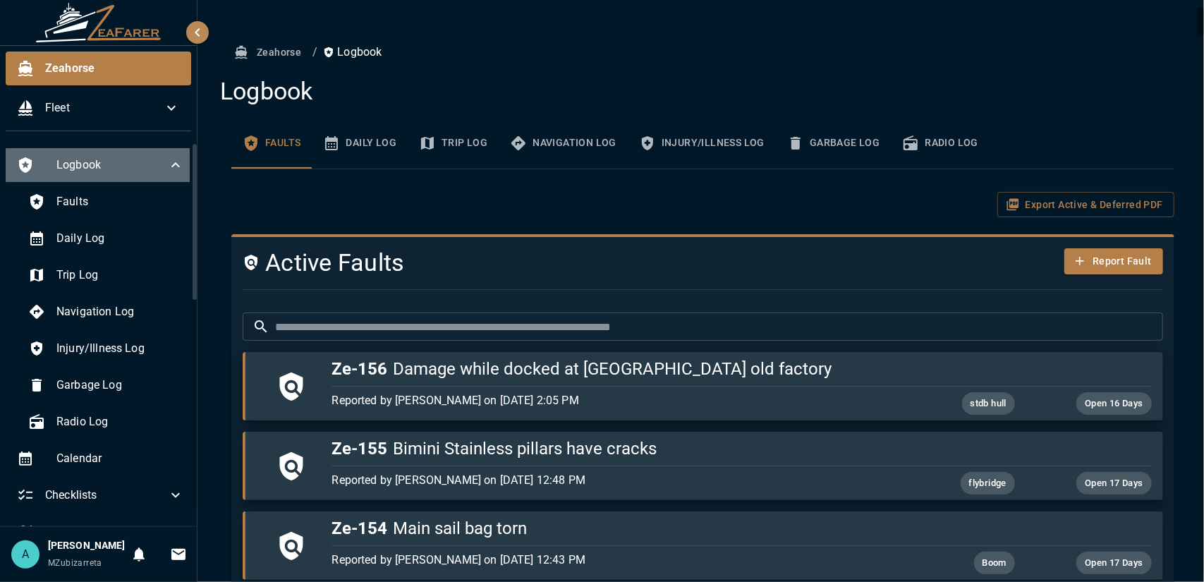
click at [107, 169] on span "Logbook" at bounding box center [111, 165] width 111 height 17
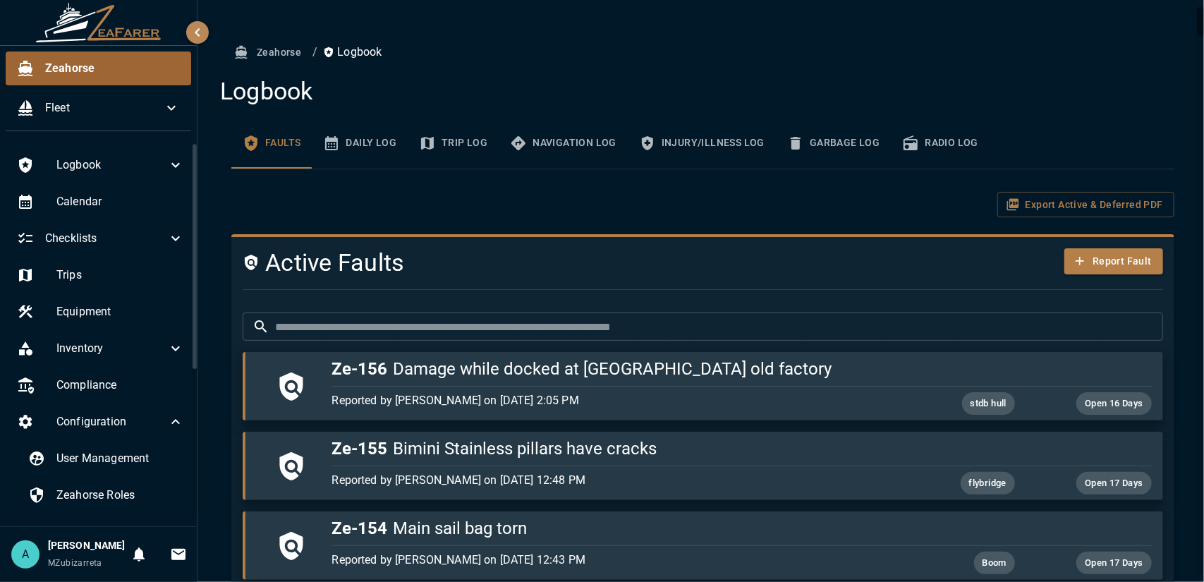
click at [71, 56] on div "Zeahorse" at bounding box center [99, 68] width 186 height 34
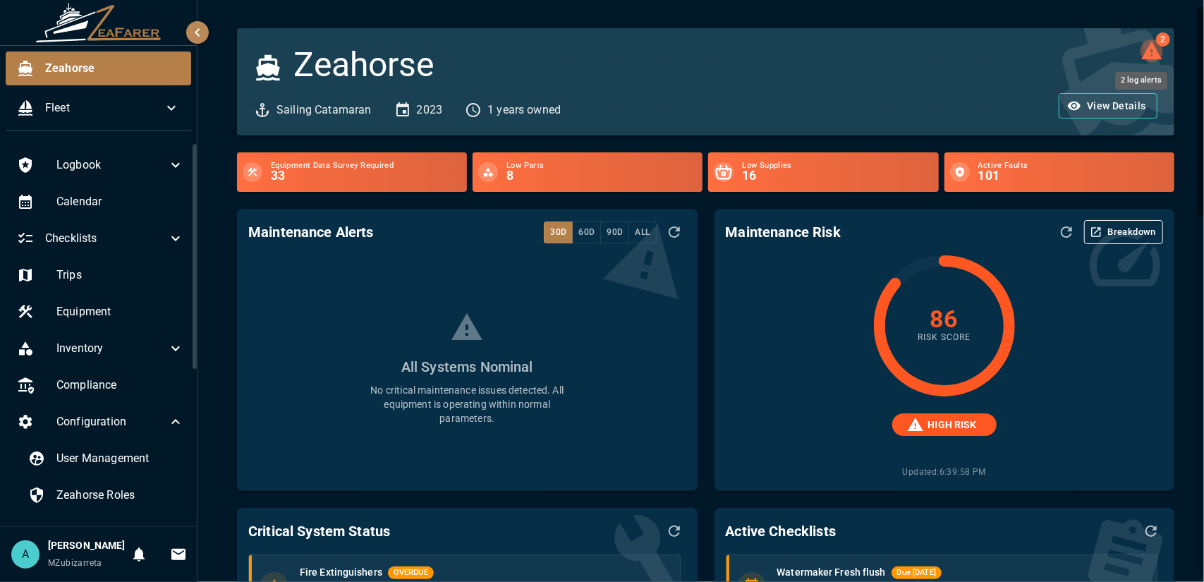
click at [1145, 49] on icon "2 log alerts" at bounding box center [1151, 51] width 20 height 18
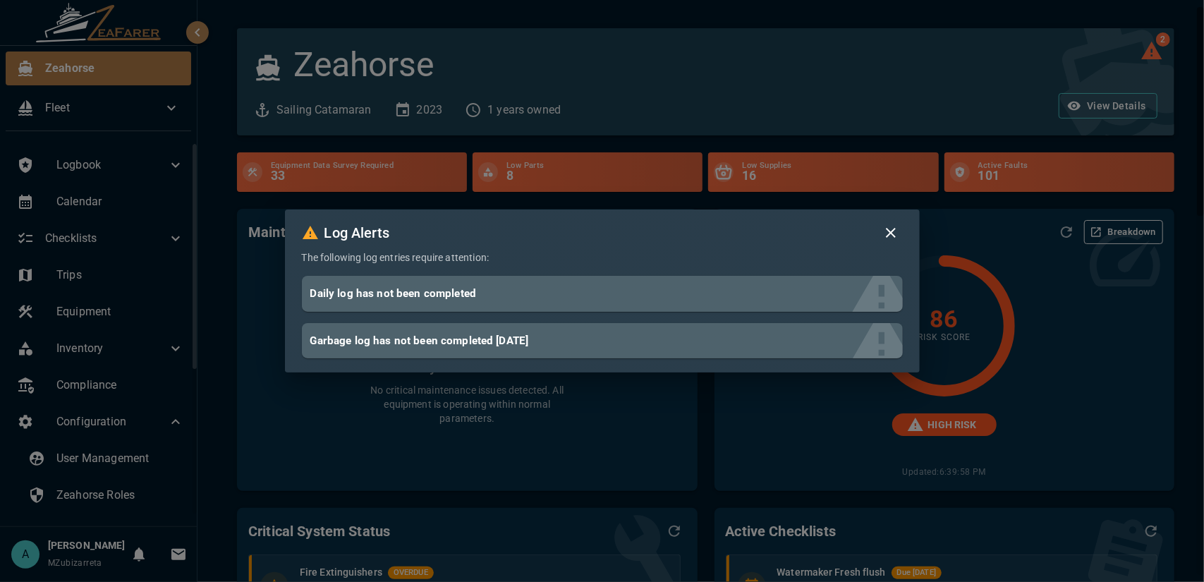
click at [897, 233] on icon "button" at bounding box center [890, 232] width 17 height 17
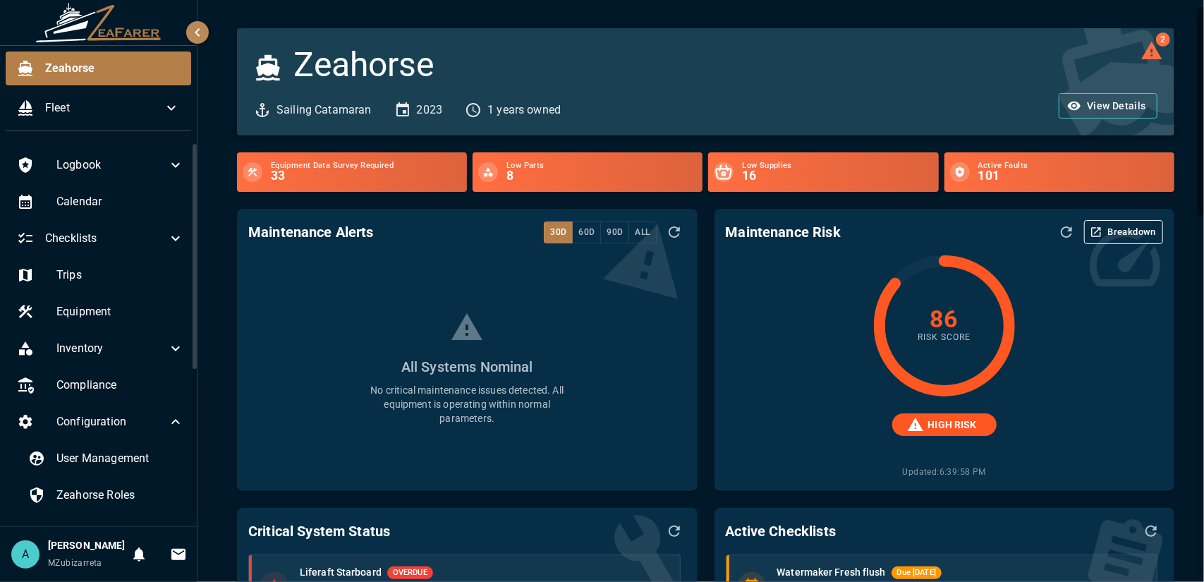
click at [1103, 235] on button "Breakdown" at bounding box center [1123, 232] width 79 height 24
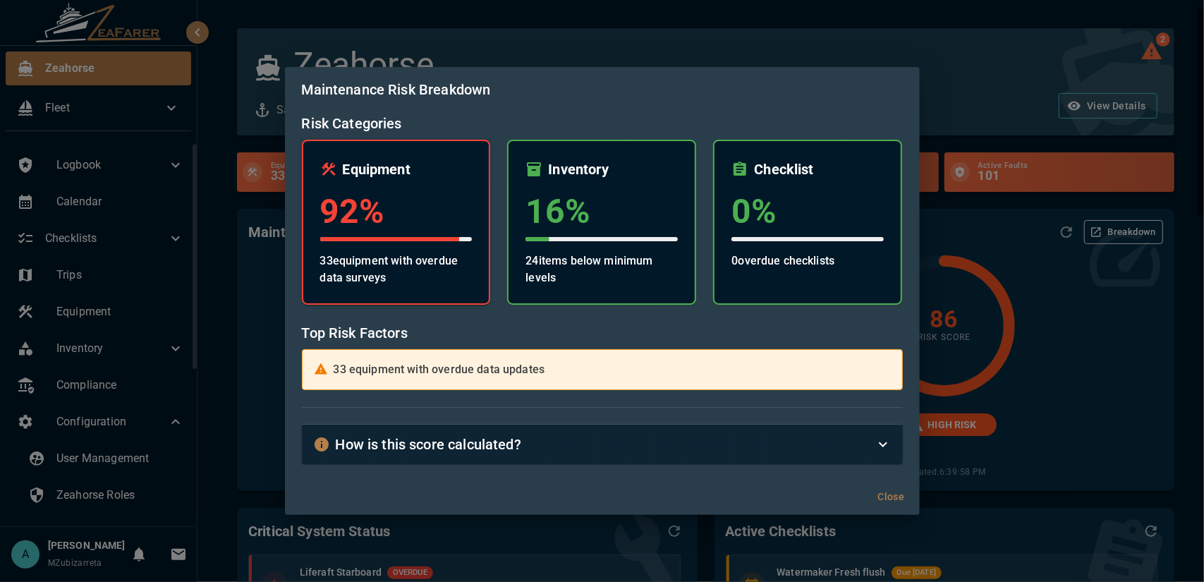
click at [427, 216] on h3 "92 %" at bounding box center [396, 211] width 152 height 39
click at [797, 233] on div "Checklist 0 % 0 overdue checklists" at bounding box center [807, 222] width 189 height 165
click at [1033, 312] on div "Maintenance Risk Breakdown Risk Categories Equipment 92 % 33 equipment with ove…" at bounding box center [602, 291] width 1204 height 582
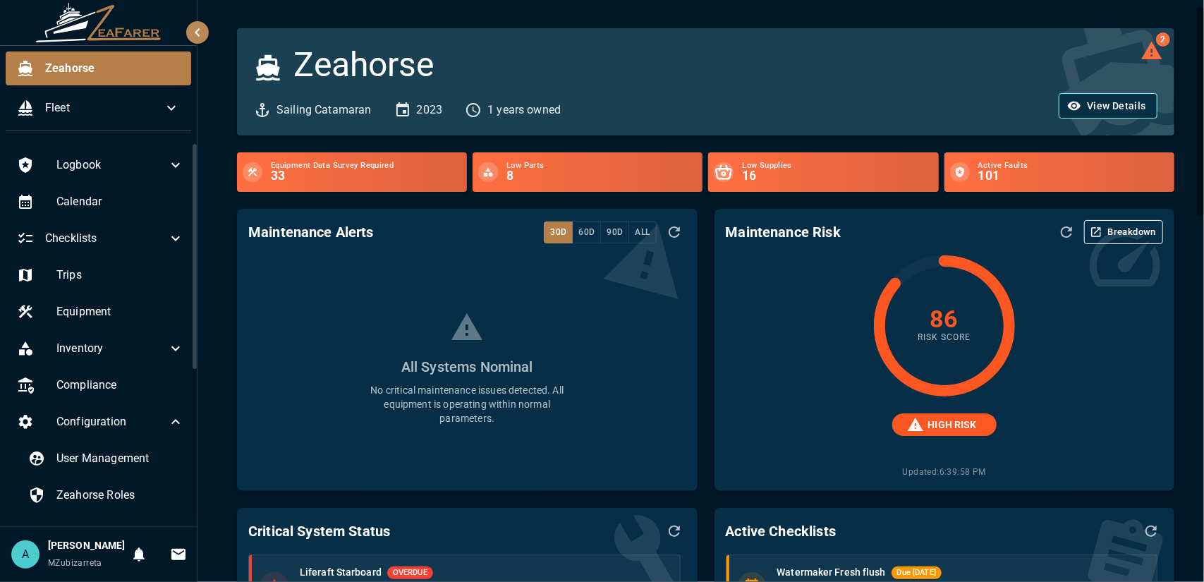
click at [1122, 108] on button "View Details" at bounding box center [1108, 106] width 99 height 26
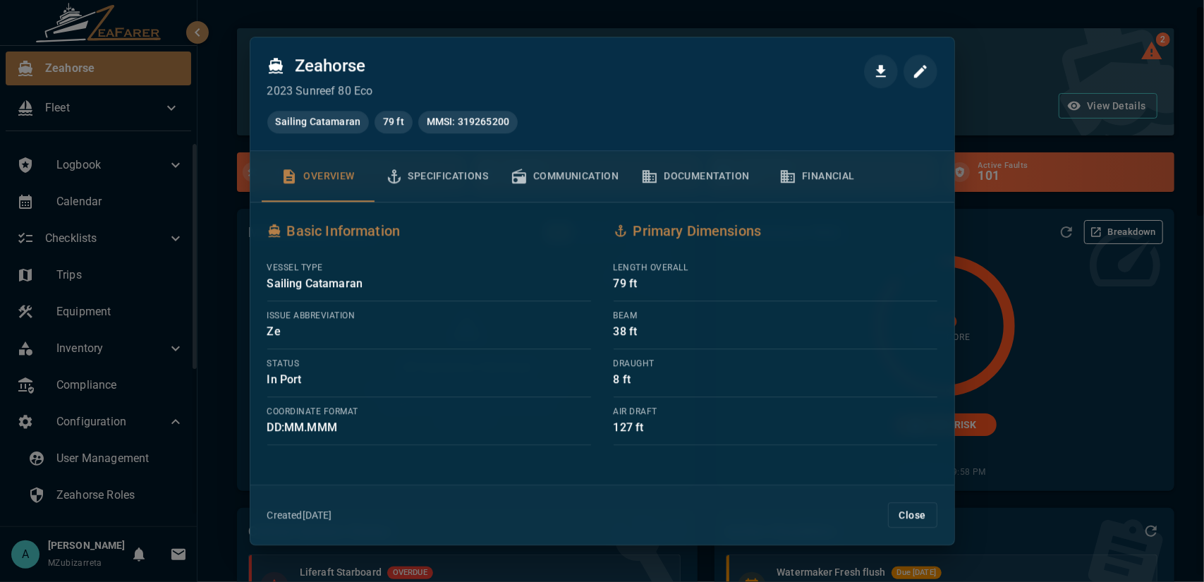
click at [986, 140] on div at bounding box center [602, 291] width 1204 height 582
